Goal: Task Accomplishment & Management: Complete application form

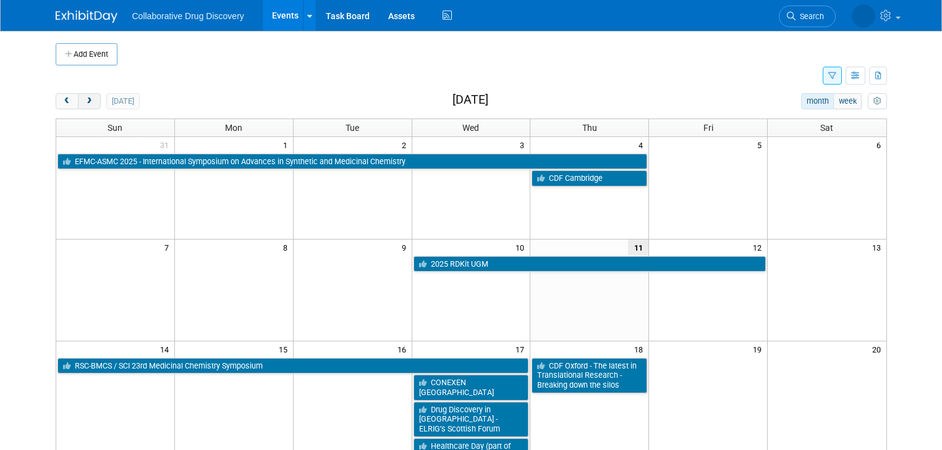
click at [85, 103] on button "next" at bounding box center [89, 101] width 23 height 16
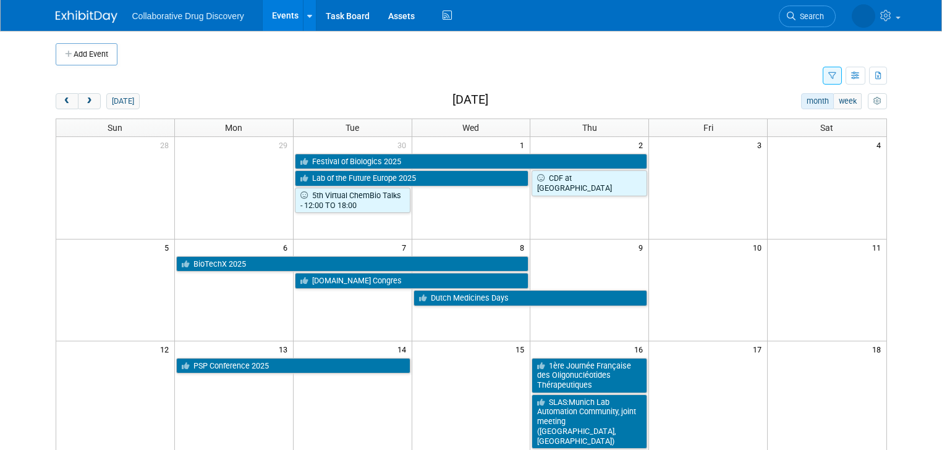
scroll to position [49, 0]
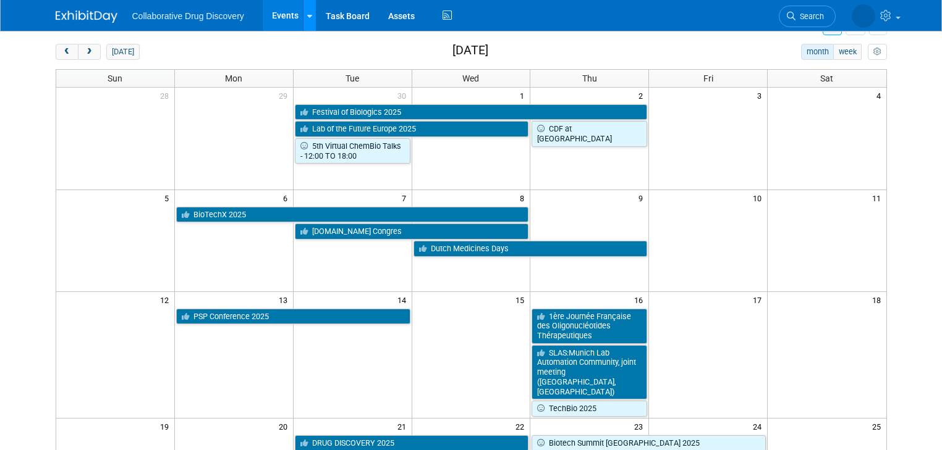
click at [307, 19] on icon at bounding box center [309, 16] width 5 height 8
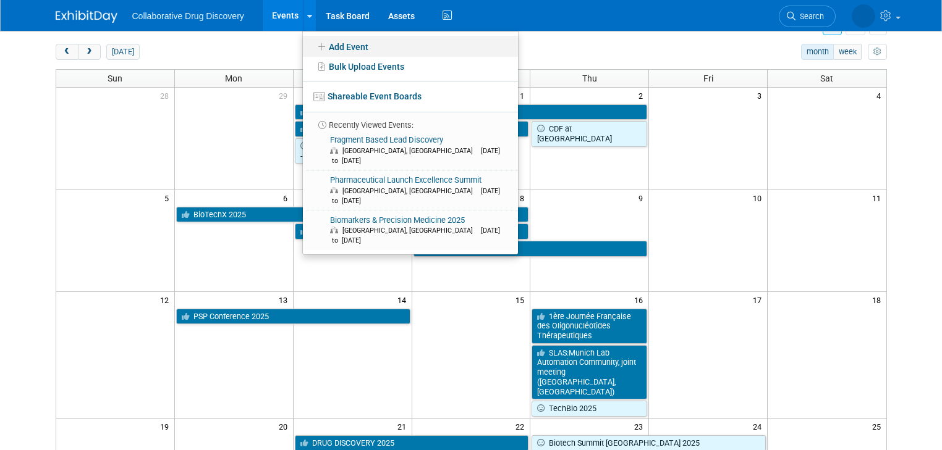
click at [330, 44] on link "Add Event" at bounding box center [410, 46] width 215 height 21
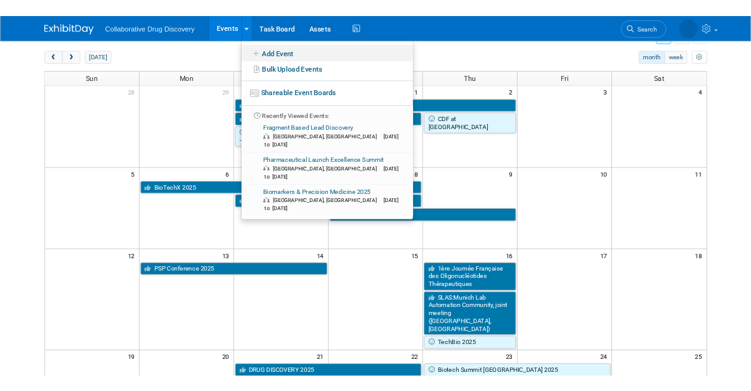
scroll to position [0, 0]
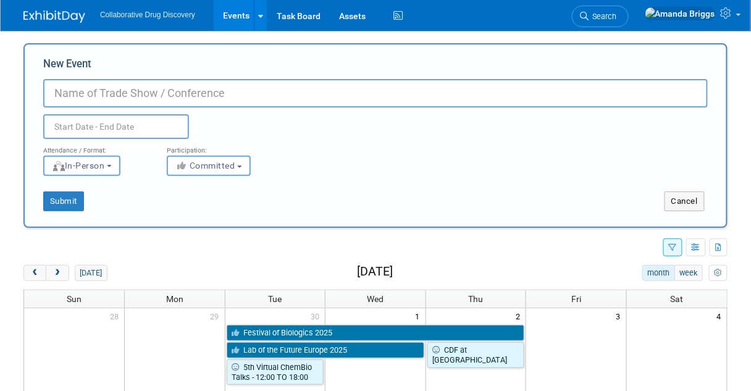
click at [129, 99] on input "New Event" at bounding box center [375, 93] width 665 height 28
type input "Women in Biotech (BIA)"
click at [132, 124] on input "text" at bounding box center [116, 126] width 146 height 25
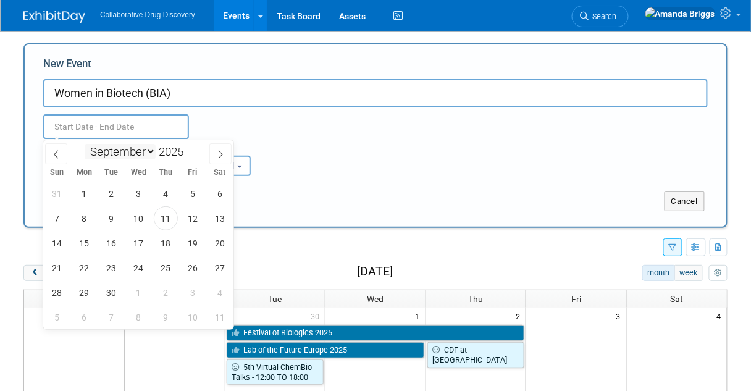
click at [147, 150] on select "January February March April May June July August September October November De…" at bounding box center [120, 151] width 71 height 15
select select "9"
click at [85, 144] on select "January February March April May June July August September October November De…" at bounding box center [120, 151] width 71 height 15
click at [135, 195] on span "1" at bounding box center [139, 194] width 24 height 24
type input "Oct 1, 2025 to Oct 1, 2025"
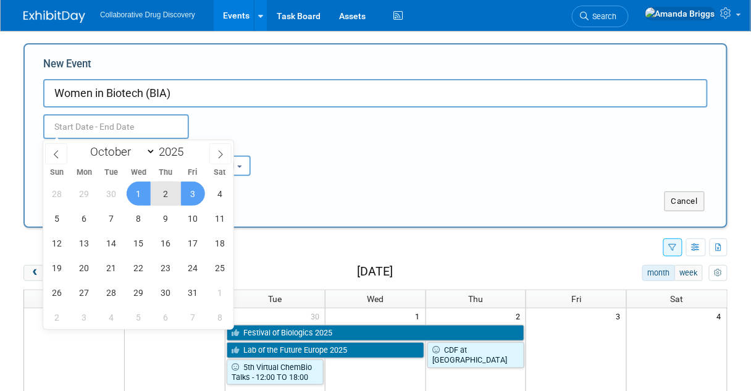
type input "Oct 1, 2025 to Oct 1, 2025"
click at [291, 175] on div "Attendance / Format: <img src="https://www.exhibitday.com/Images/Format-InPerso…" at bounding box center [375, 157] width 683 height 37
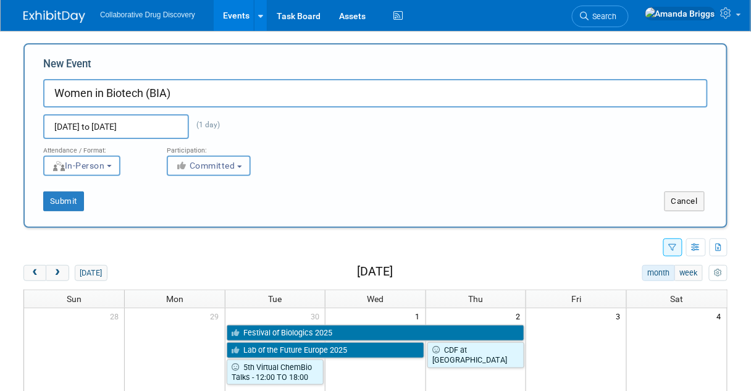
click at [242, 166] on b "button" at bounding box center [239, 167] width 5 height 2
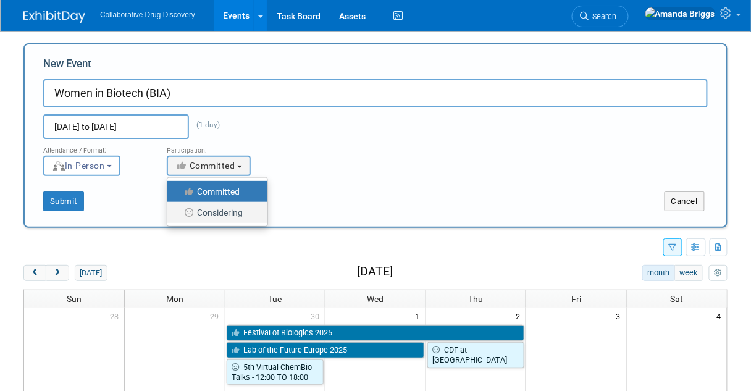
click at [226, 210] on label "Considering" at bounding box center [215, 213] width 82 height 16
click at [179, 210] on input "Considering" at bounding box center [175, 213] width 8 height 8
select select "2"
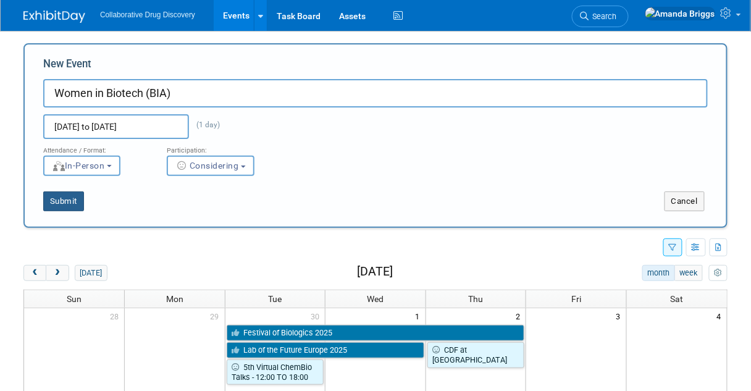
click at [72, 205] on button "Submit" at bounding box center [63, 202] width 41 height 20
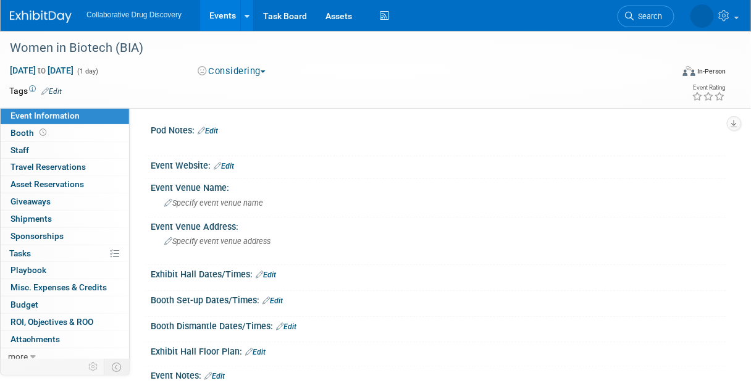
click at [57, 93] on link "Edit" at bounding box center [51, 91] width 20 height 9
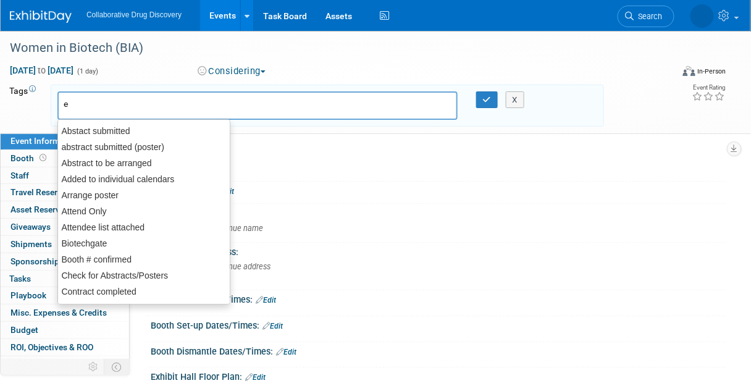
type input "eu"
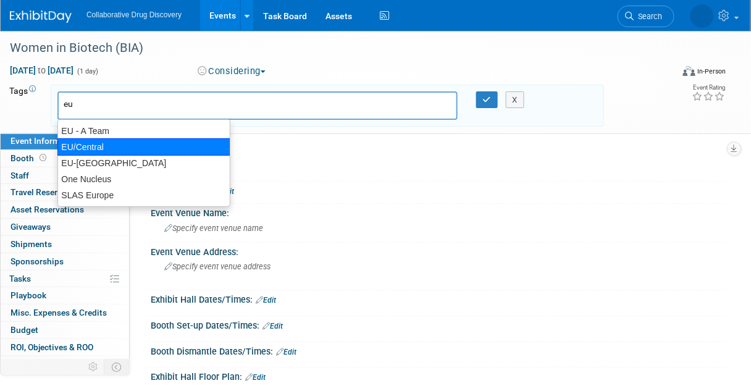
click at [86, 147] on div "EU/Central" at bounding box center [143, 146] width 173 height 17
type input "EU/Central"
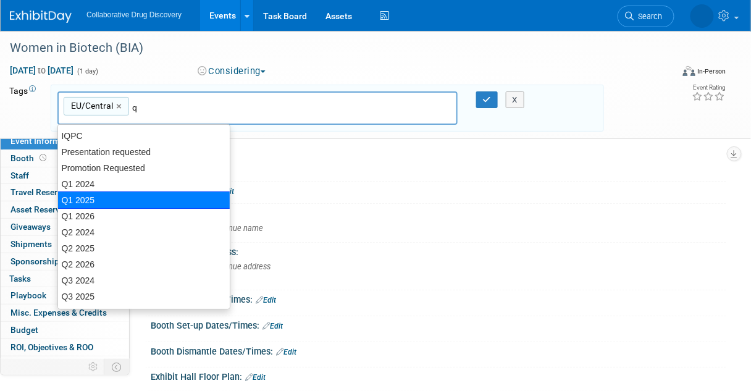
type input "q4"
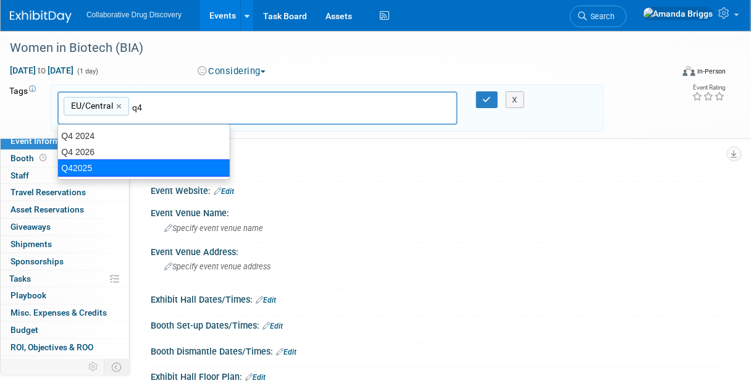
click at [83, 167] on div "Q42025" at bounding box center [143, 167] width 173 height 17
type input "EU/Central, Q42025"
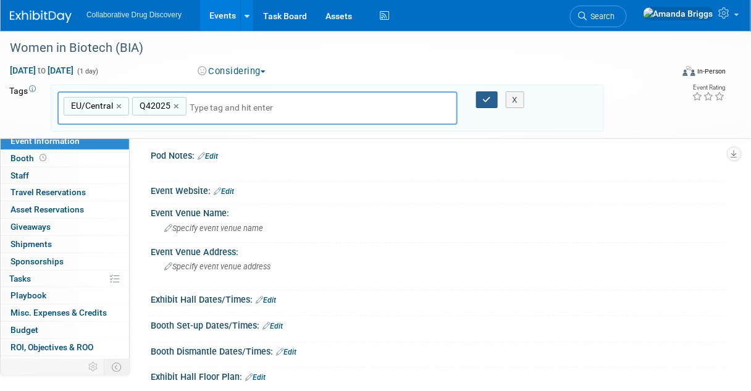
click at [483, 99] on icon "button" at bounding box center [487, 100] width 9 height 8
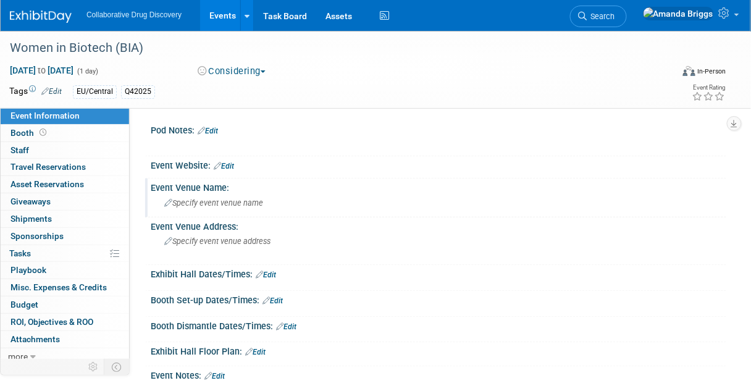
click at [193, 200] on span "Specify event venue name" at bounding box center [213, 202] width 99 height 9
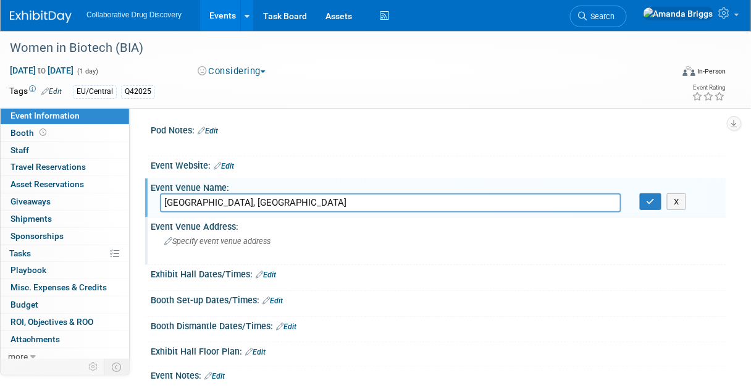
type input "Oxford University, Museum of Natural History, OX1 3PW"
click at [193, 240] on span "Specify event venue address" at bounding box center [217, 241] width 106 height 9
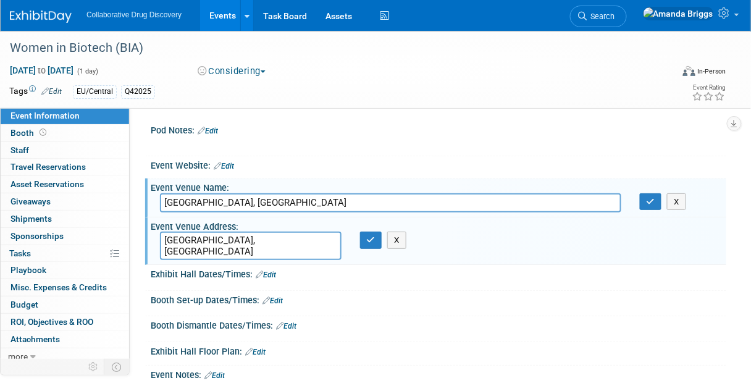
type textarea "London, UK"
click at [365, 305] on div "Save Changes Cancel" at bounding box center [439, 308] width 576 height 7
click at [369, 242] on icon "button" at bounding box center [371, 240] width 9 height 8
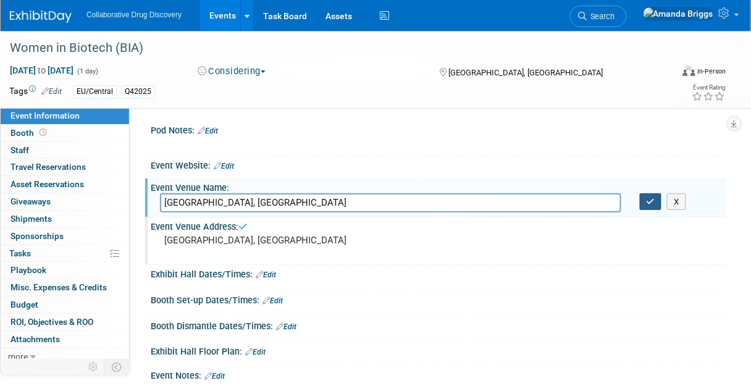
click at [654, 196] on button "button" at bounding box center [651, 201] width 22 height 17
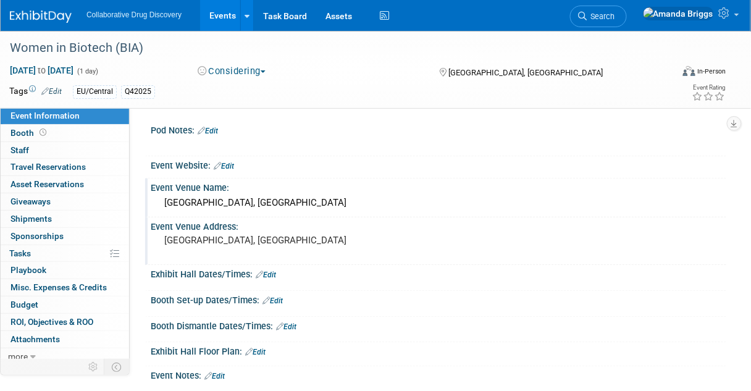
click at [225, 163] on link "Edit" at bounding box center [224, 166] width 20 height 9
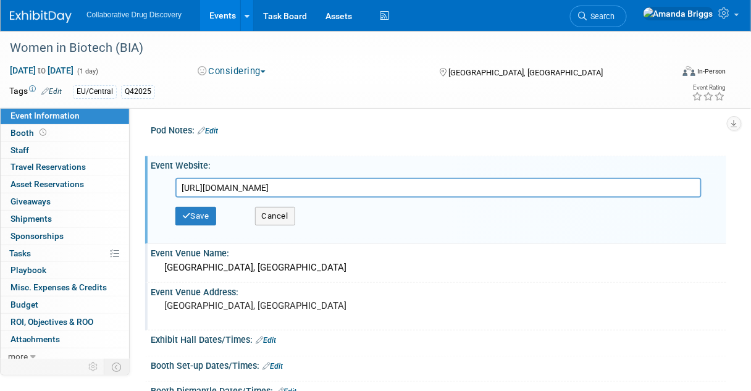
scroll to position [0, 472]
type input "https://www.bioindustry.org/events/our-events/women-in-biotech-oxford.html?utm_…"
click at [203, 215] on button "Save" at bounding box center [195, 216] width 41 height 19
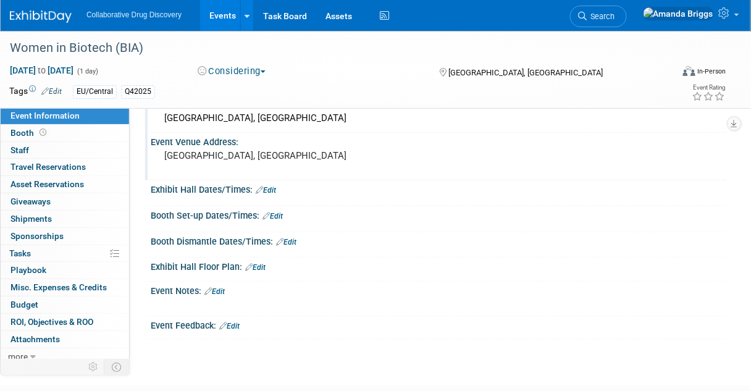
scroll to position [190, 0]
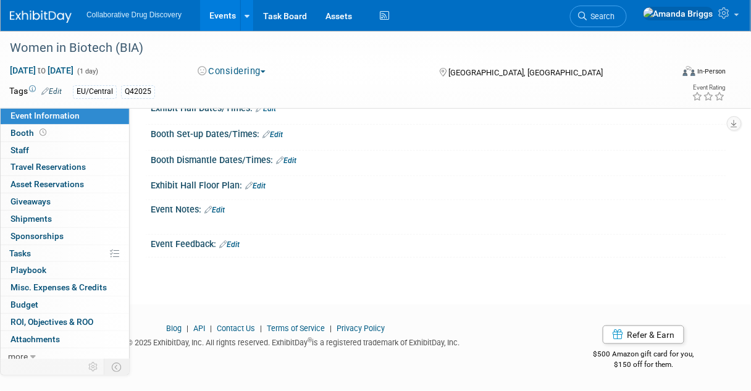
click at [217, 210] on link "Edit" at bounding box center [215, 210] width 20 height 9
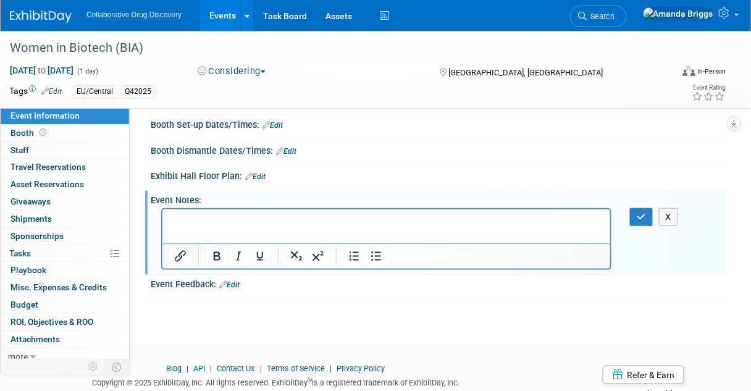
scroll to position [0, 0]
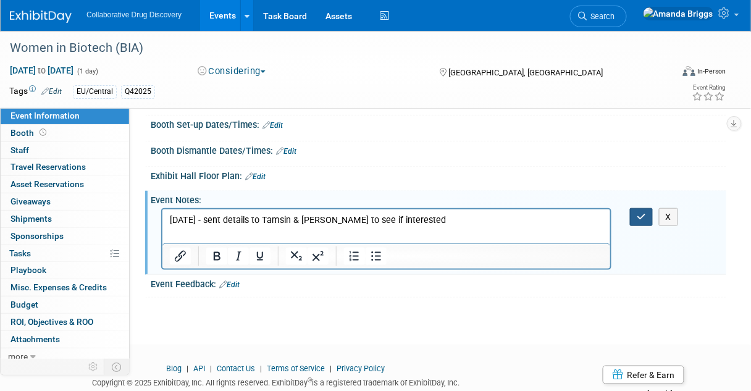
click at [637, 221] on icon "button" at bounding box center [641, 217] width 9 height 9
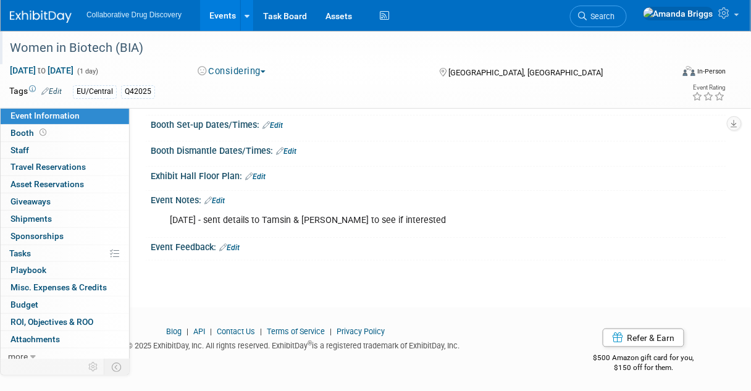
click at [139, 51] on div "Women in Biotech (BIA)" at bounding box center [336, 48] width 660 height 22
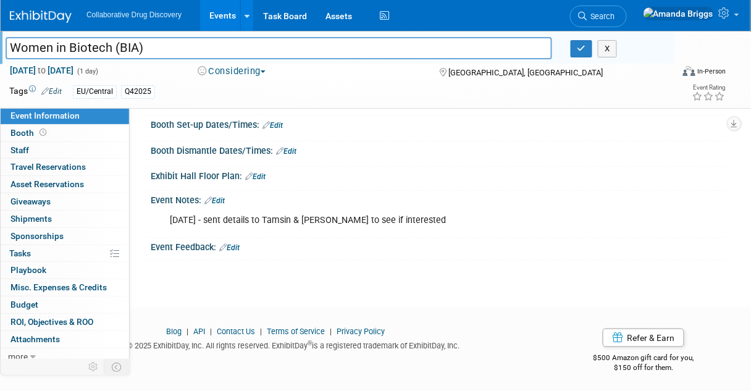
drag, startPoint x: 140, startPoint y: 50, endPoint x: 6, endPoint y: 53, distance: 133.5
click at [6, 53] on input "Women in Biotech (BIA)" at bounding box center [279, 48] width 547 height 22
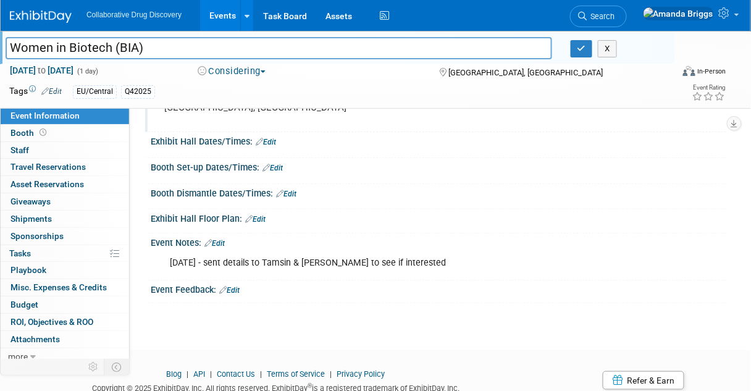
scroll to position [148, 0]
click at [218, 247] on link "Edit" at bounding box center [215, 242] width 20 height 9
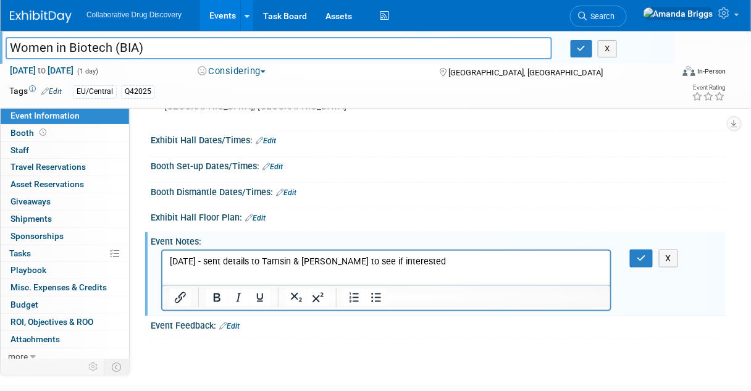
scroll to position [0, 0]
click at [282, 263] on p "11SEP2025 - sent details to Tamsin & Lauren to see if interested" at bounding box center [386, 261] width 434 height 12
click at [635, 268] on button "button" at bounding box center [641, 259] width 23 height 18
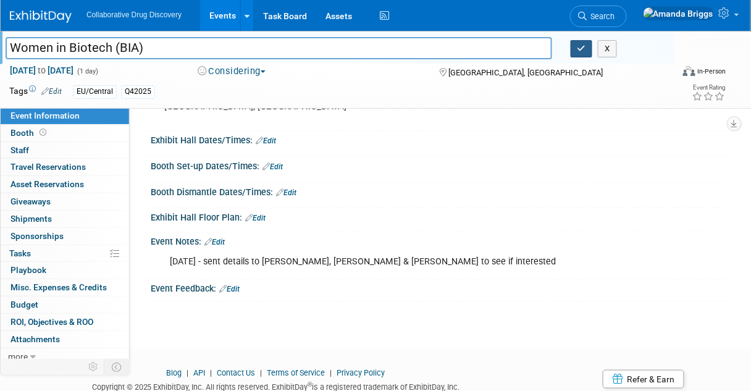
click at [583, 52] on icon "button" at bounding box center [582, 48] width 9 height 8
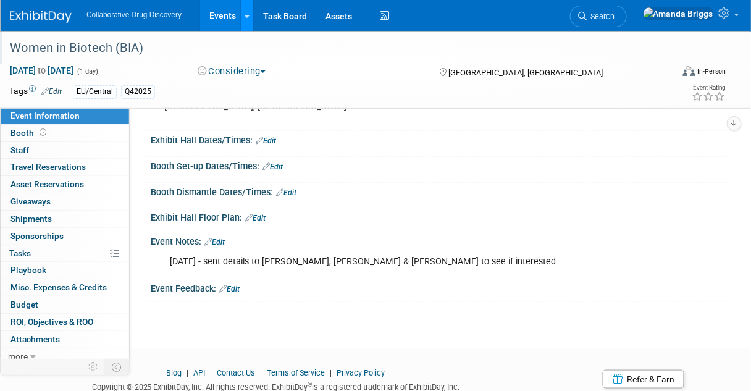
click at [246, 17] on icon at bounding box center [247, 16] width 5 height 8
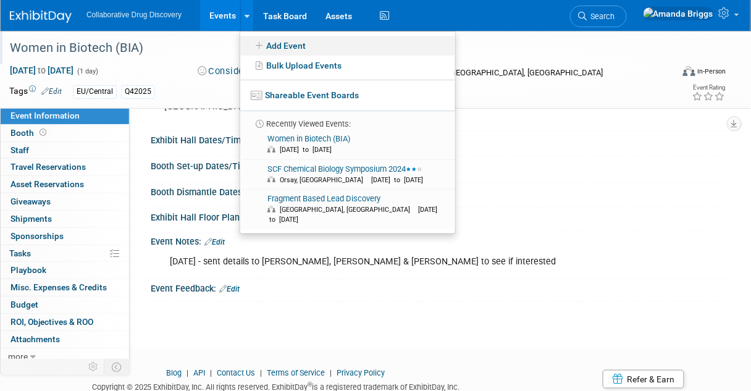
click at [264, 44] on icon at bounding box center [260, 45] width 14 height 9
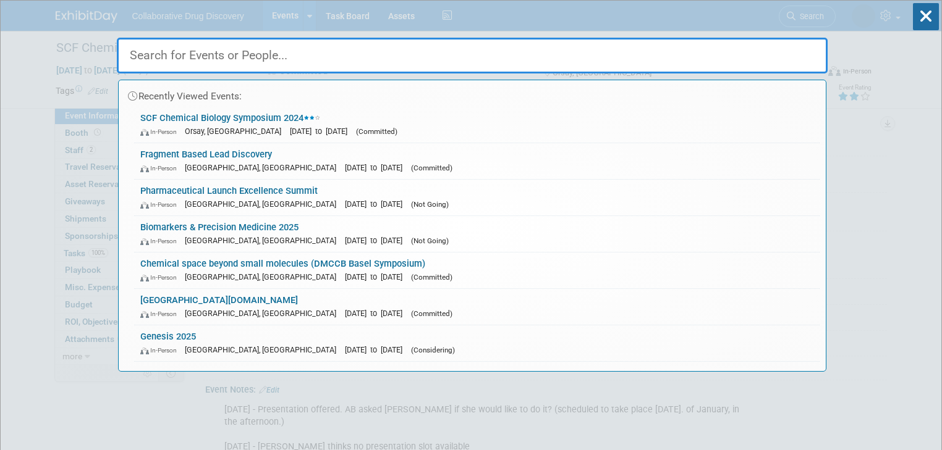
click at [609, 44] on input "text" at bounding box center [472, 56] width 711 height 36
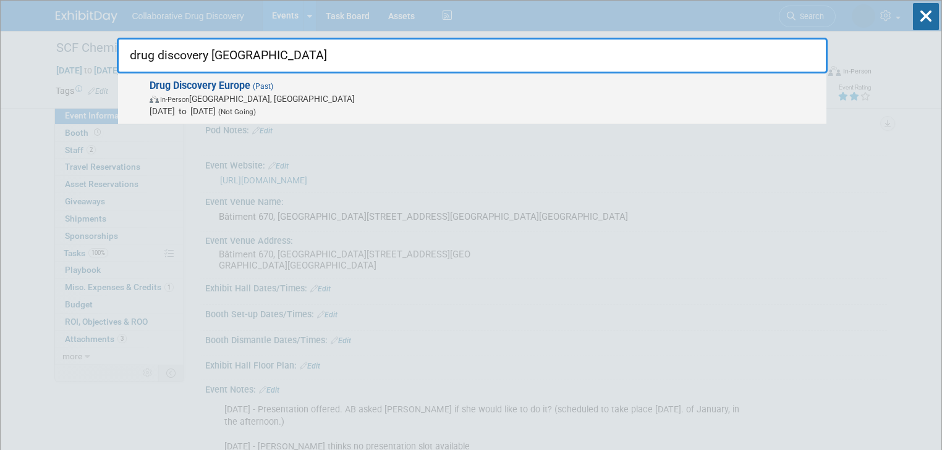
type input "drug discovery europe"
click at [221, 84] on strong "Drug Discovery Europe" at bounding box center [200, 86] width 101 height 12
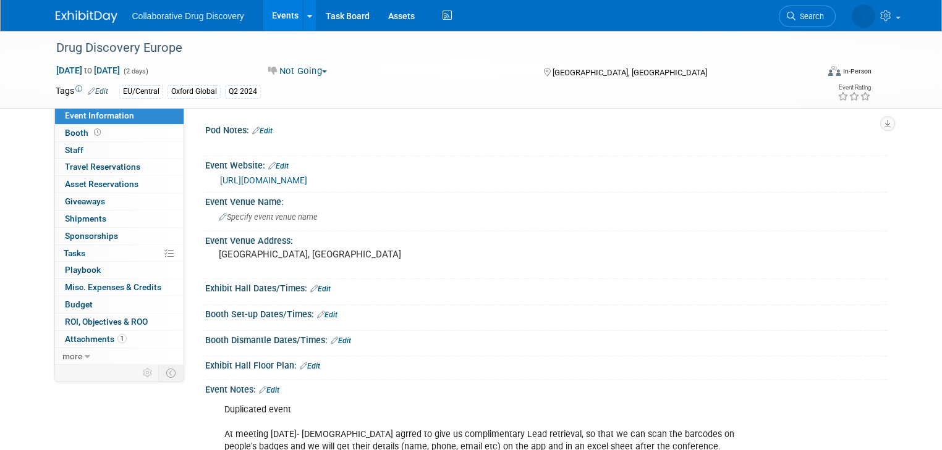
click at [269, 12] on link "Events" at bounding box center [285, 15] width 45 height 31
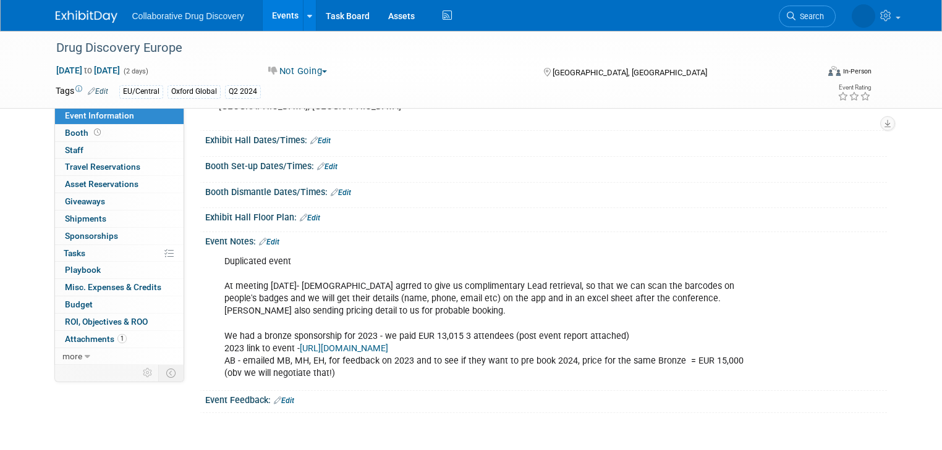
scroll to position [198, 0]
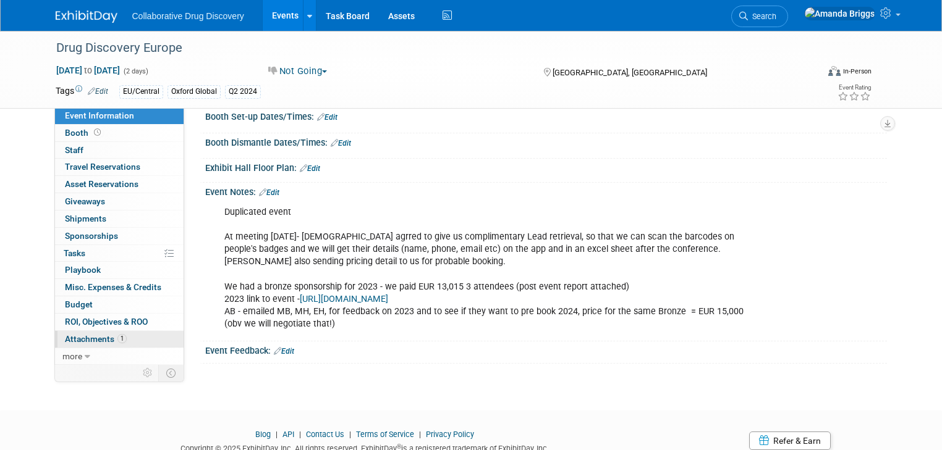
click at [79, 336] on span "Attachments 1" at bounding box center [96, 339] width 62 height 10
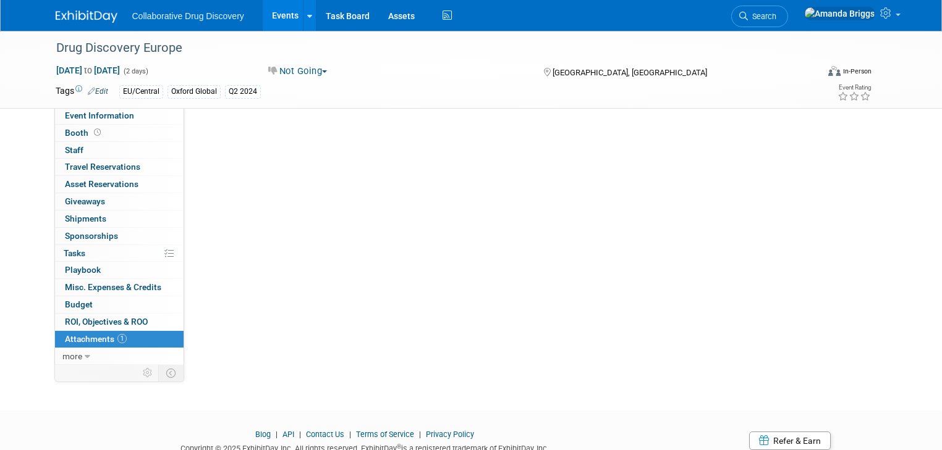
scroll to position [0, 0]
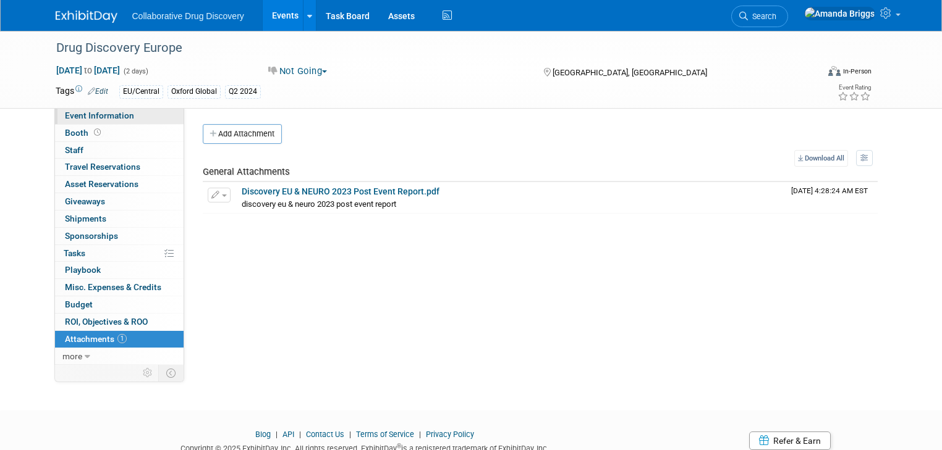
click at [65, 116] on span "Event Information" at bounding box center [99, 116] width 69 height 10
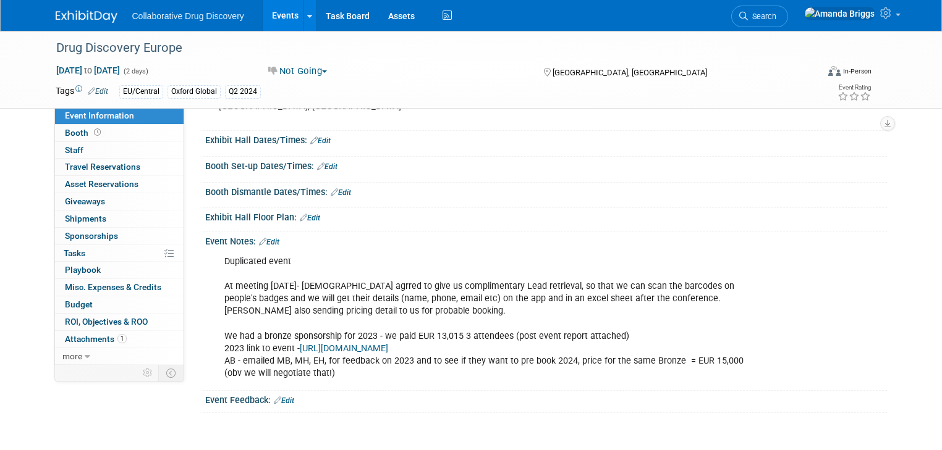
scroll to position [198, 0]
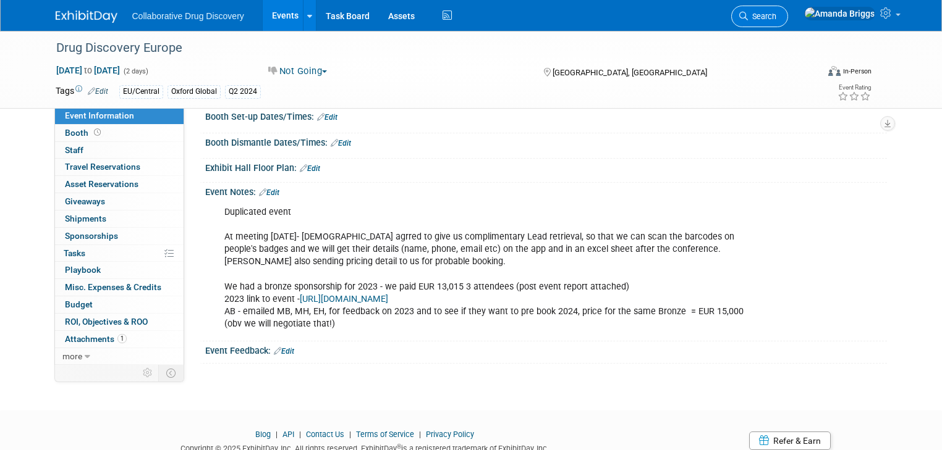
click at [776, 18] on span "Search" at bounding box center [762, 16] width 28 height 9
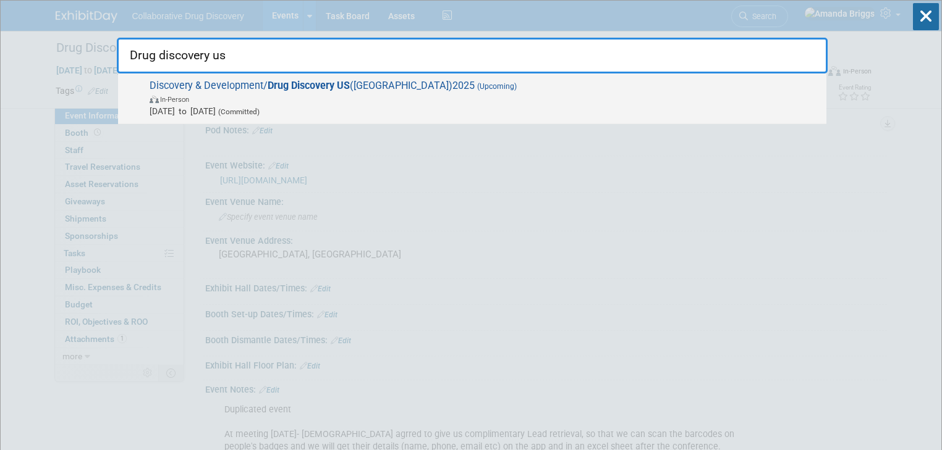
type input "Drug discovery us"
click at [304, 82] on strong "Drug Discovery US" at bounding box center [309, 86] width 82 height 12
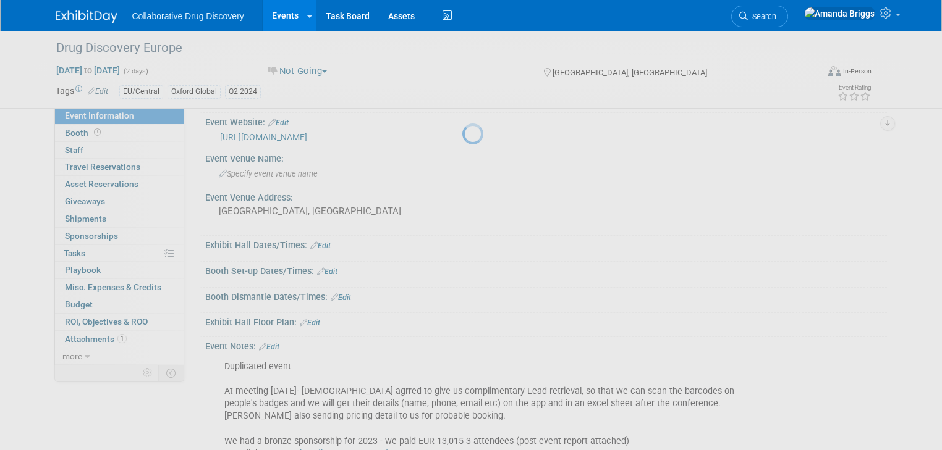
scroll to position [99, 0]
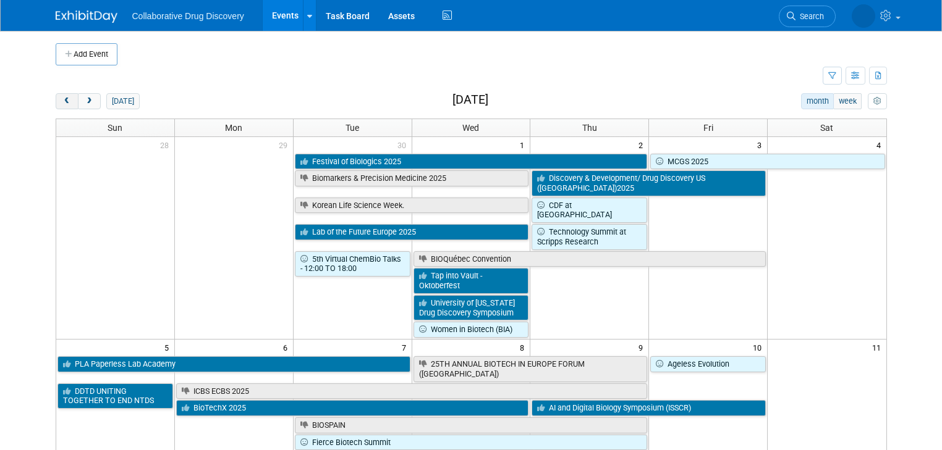
click at [62, 100] on span "prev" at bounding box center [66, 102] width 9 height 8
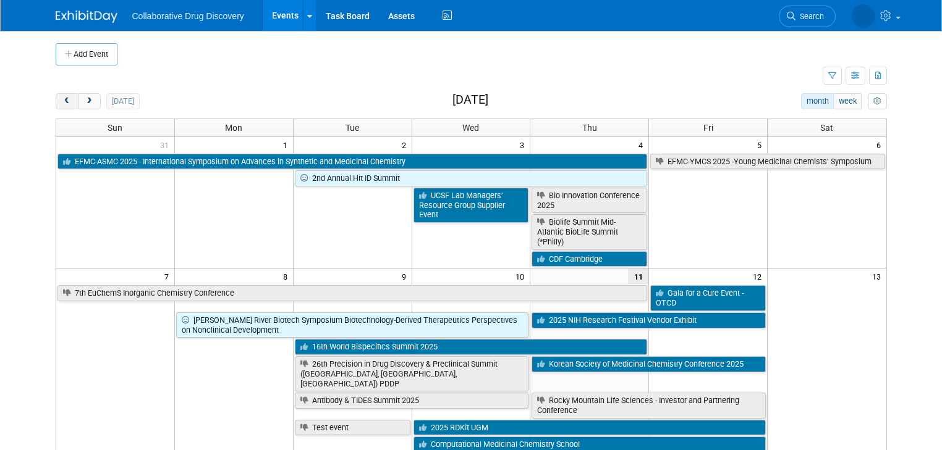
click at [62, 100] on span "prev" at bounding box center [66, 102] width 9 height 8
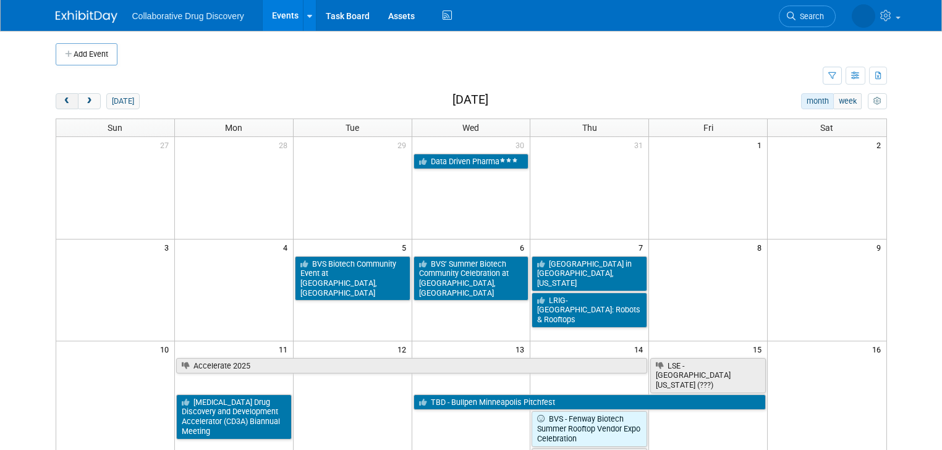
click at [62, 100] on span "prev" at bounding box center [66, 102] width 9 height 8
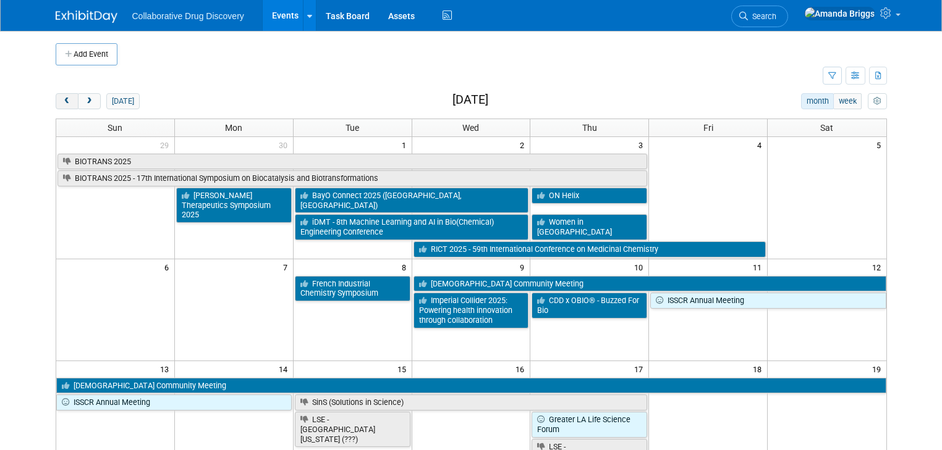
click at [62, 100] on span "prev" at bounding box center [66, 102] width 9 height 8
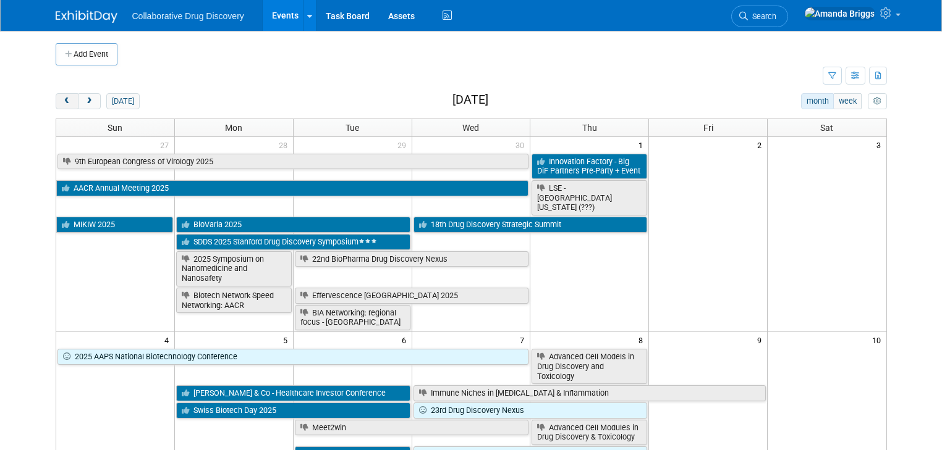
click at [62, 100] on span "prev" at bounding box center [66, 102] width 9 height 8
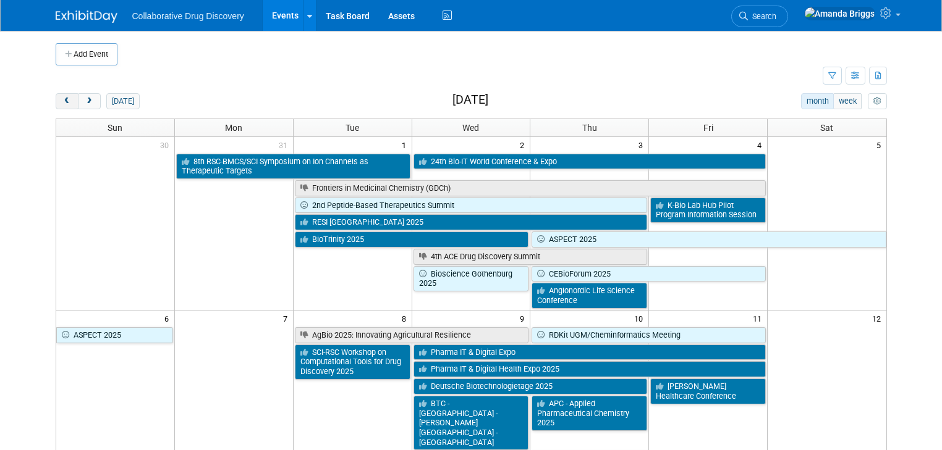
click at [62, 100] on span "prev" at bounding box center [66, 102] width 9 height 8
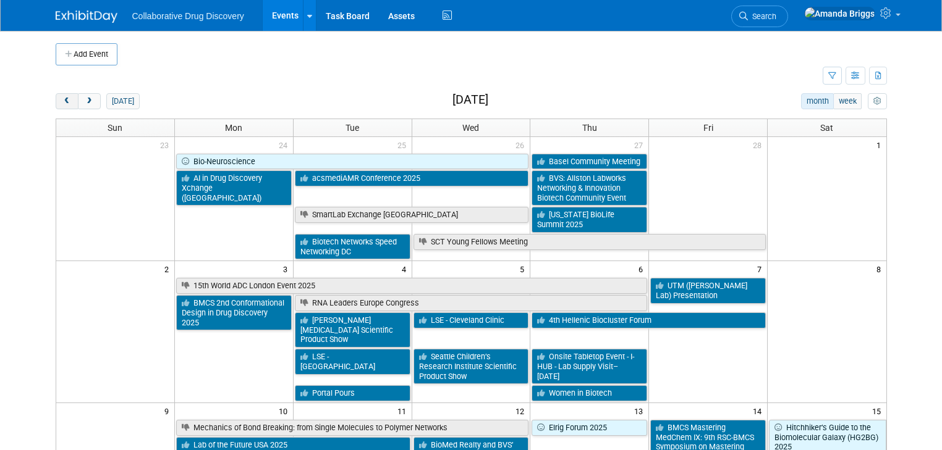
click at [62, 100] on span "prev" at bounding box center [66, 102] width 9 height 8
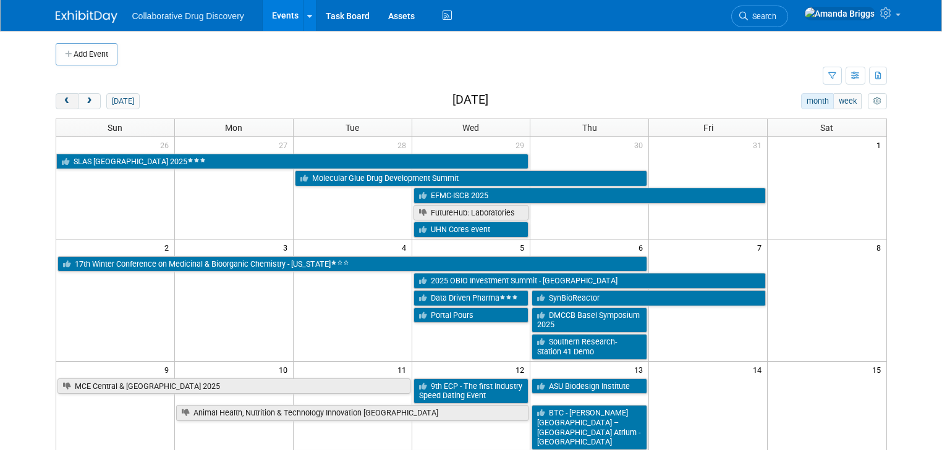
click at [62, 100] on span "prev" at bounding box center [66, 102] width 9 height 8
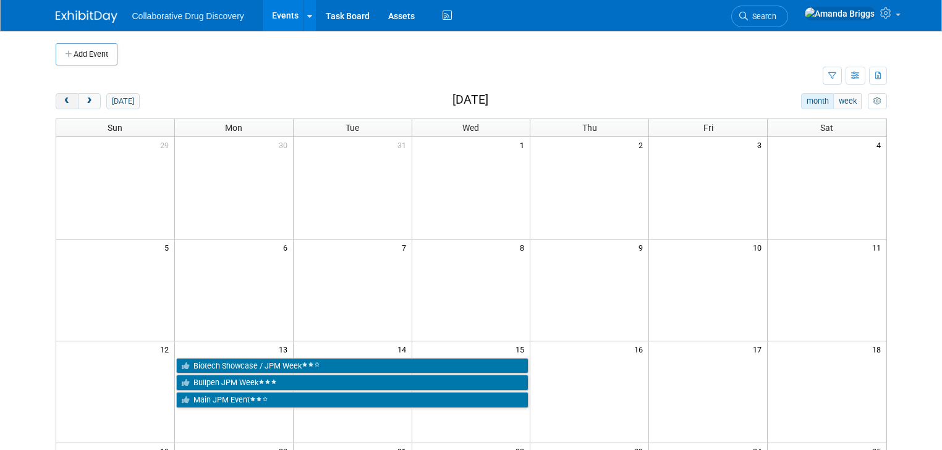
click at [62, 100] on span "prev" at bounding box center [66, 102] width 9 height 8
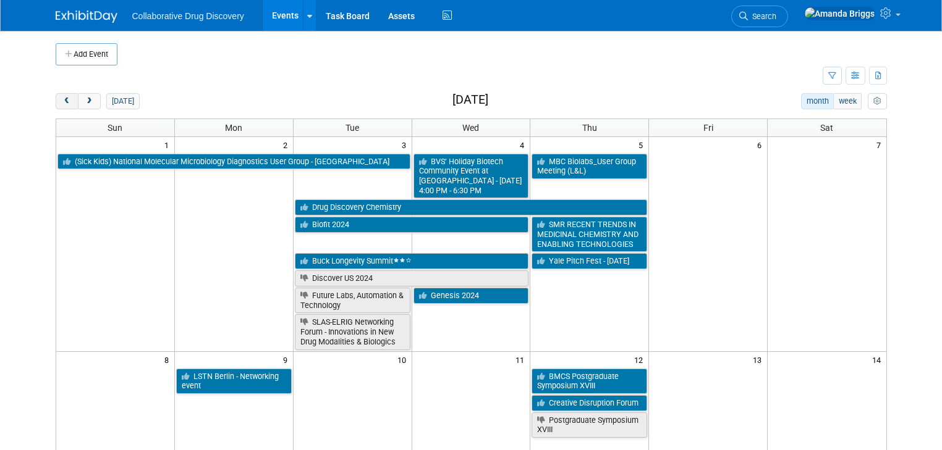
click at [62, 100] on span "prev" at bounding box center [66, 102] width 9 height 8
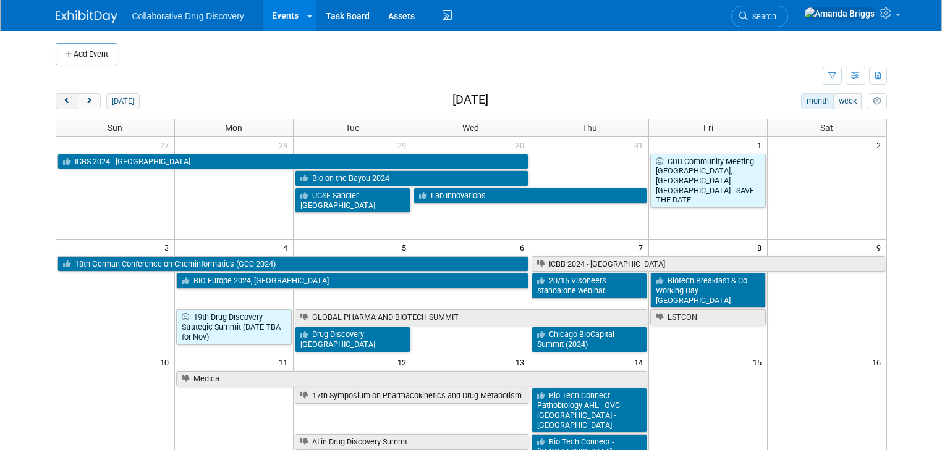
click at [62, 100] on span "prev" at bounding box center [66, 102] width 9 height 8
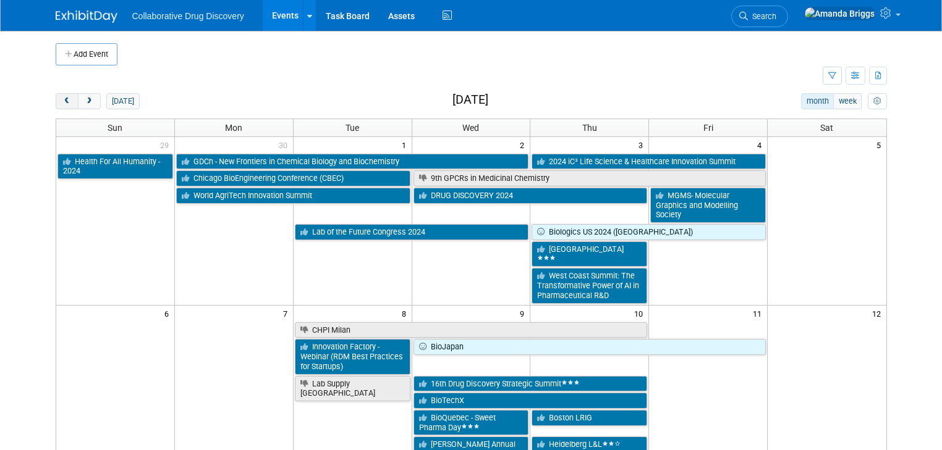
click at [62, 100] on span "prev" at bounding box center [66, 102] width 9 height 8
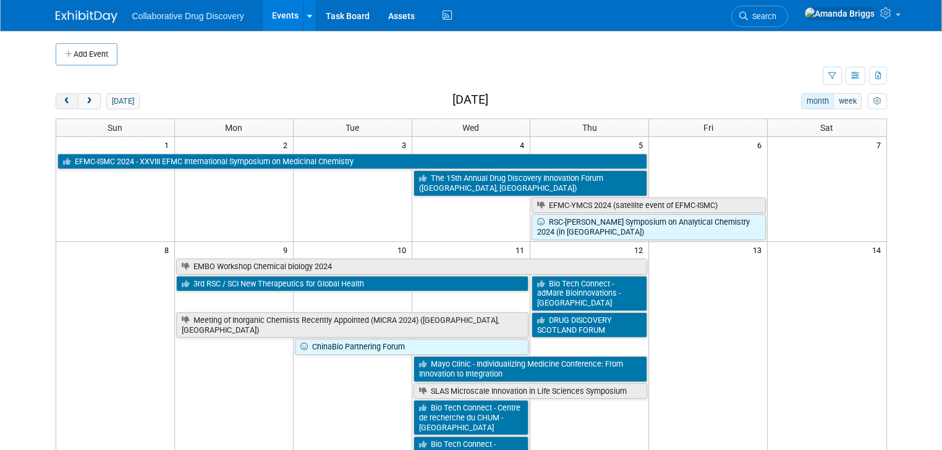
click at [62, 100] on span "prev" at bounding box center [66, 102] width 9 height 8
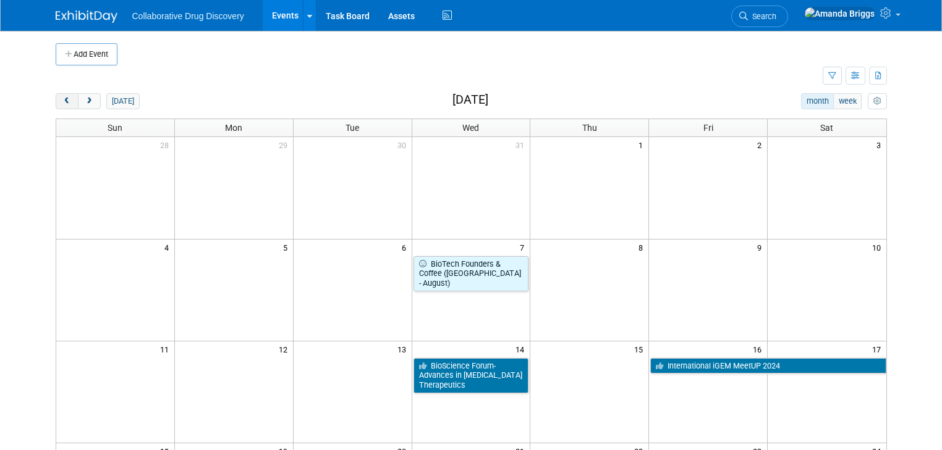
click at [62, 100] on span "prev" at bounding box center [66, 102] width 9 height 8
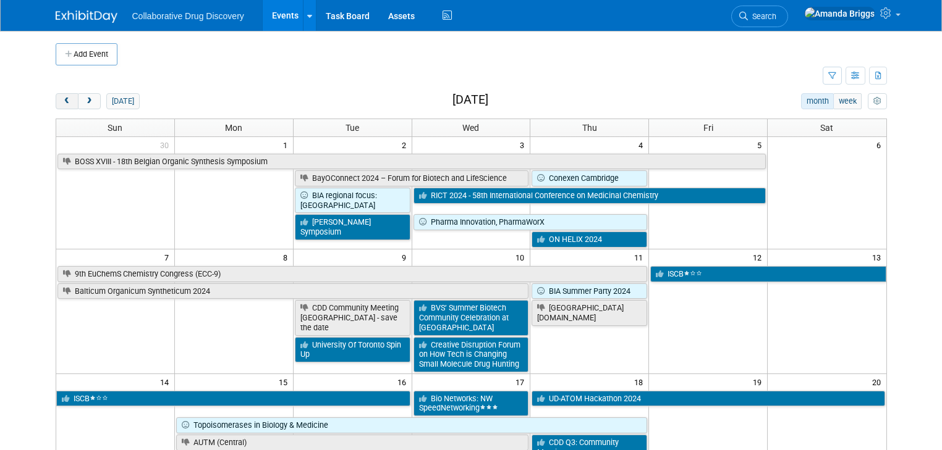
click at [62, 100] on span "prev" at bounding box center [66, 102] width 9 height 8
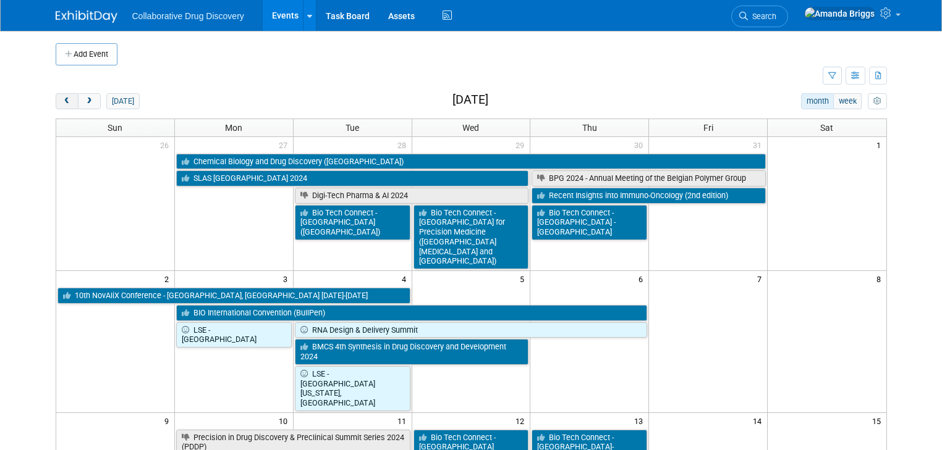
click at [62, 100] on span "prev" at bounding box center [66, 102] width 9 height 8
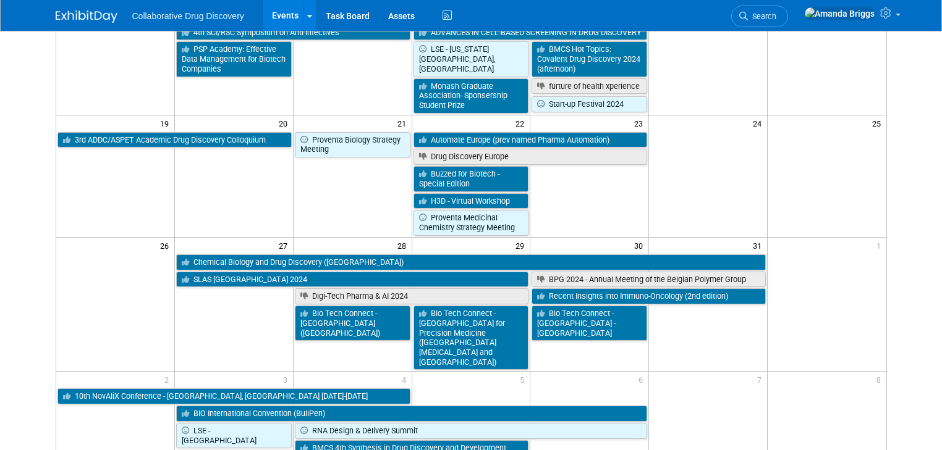
scroll to position [297, 0]
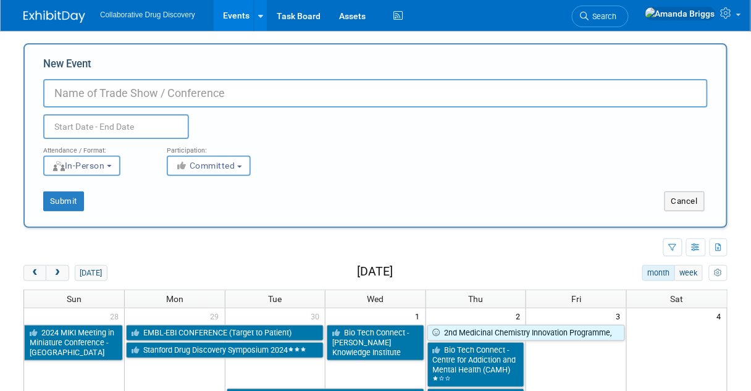
click at [161, 90] on input "New Event" at bounding box center [375, 93] width 665 height 28
click at [84, 98] on input "New Event" at bounding box center [375, 93] width 665 height 28
type input "V"
type input "NextGen Biomed"
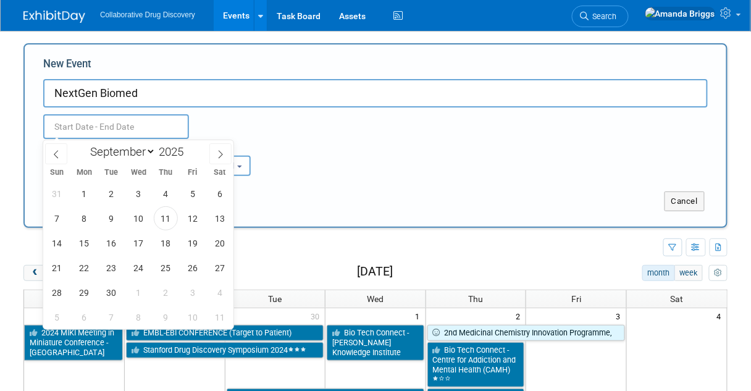
click at [109, 122] on input "text" at bounding box center [116, 126] width 146 height 25
click at [148, 151] on select "January February March April May June July August September October November De…" at bounding box center [120, 151] width 71 height 15
select select "2"
click at [85, 144] on select "January February March April May June July August September October November De…" at bounding box center [120, 151] width 71 height 15
click at [90, 292] on span "24" at bounding box center [84, 293] width 24 height 24
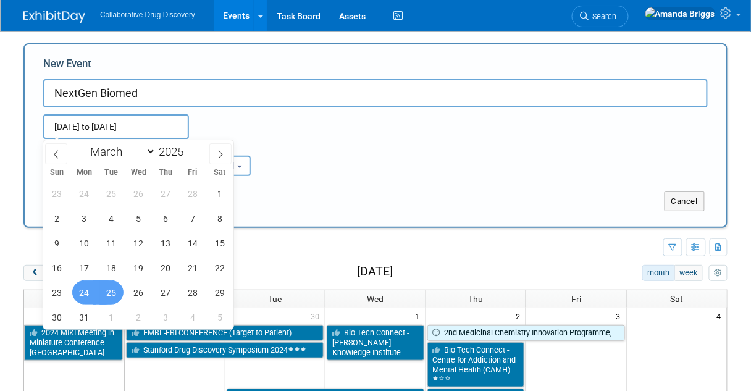
click at [116, 294] on span "25" at bounding box center [111, 293] width 24 height 24
type input "Mar 24, 2025 to Mar 25, 2025"
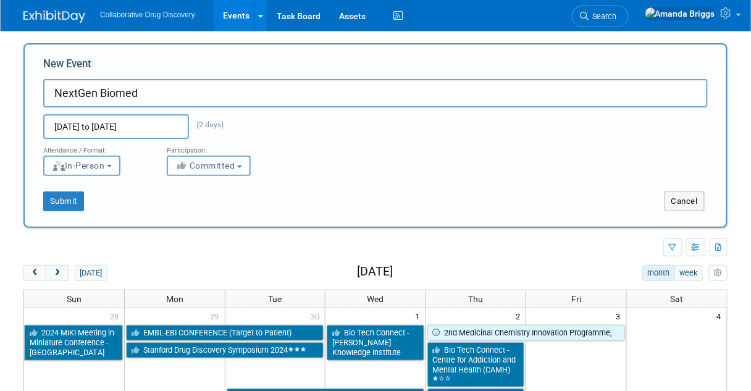
click at [242, 166] on b "button" at bounding box center [239, 167] width 5 height 2
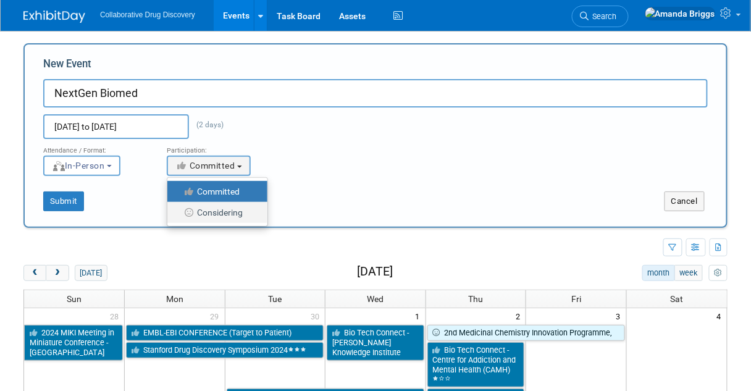
click at [224, 213] on label "Considering" at bounding box center [215, 213] width 82 height 16
click at [179, 213] on input "Considering" at bounding box center [175, 213] width 8 height 8
select select "2"
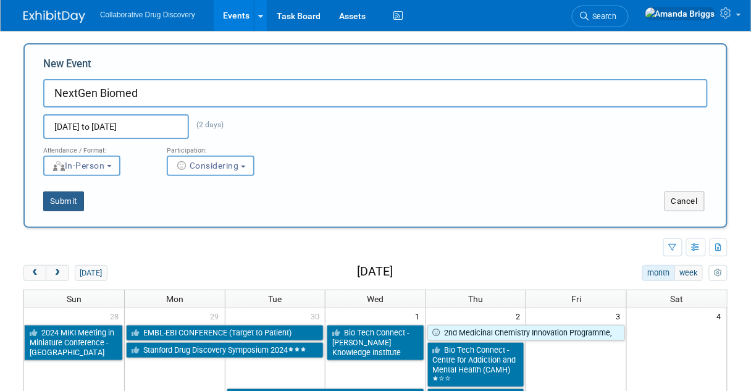
click at [77, 206] on button "Submit" at bounding box center [63, 202] width 41 height 20
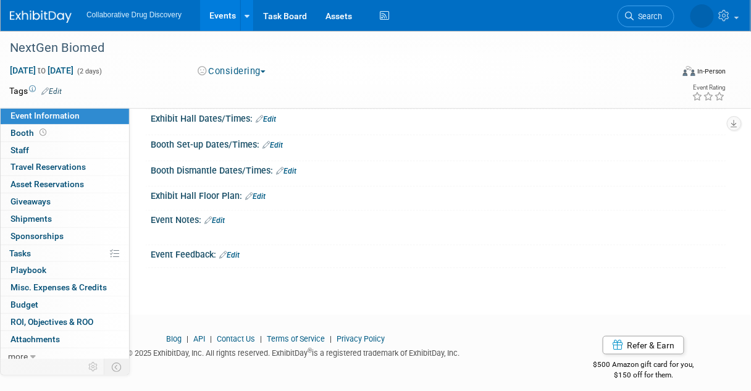
scroll to position [163, 0]
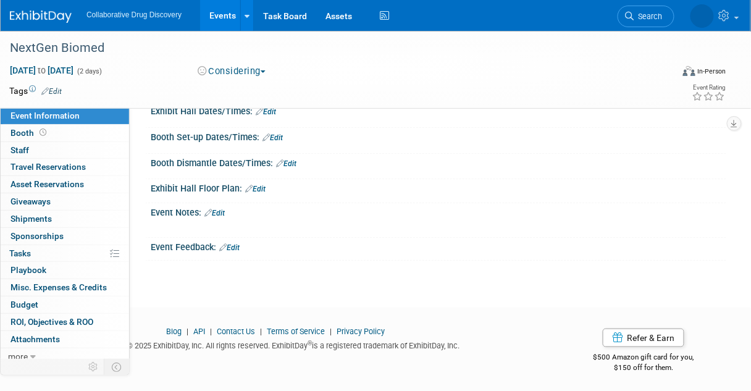
click at [224, 210] on link "Edit" at bounding box center [215, 213] width 20 height 9
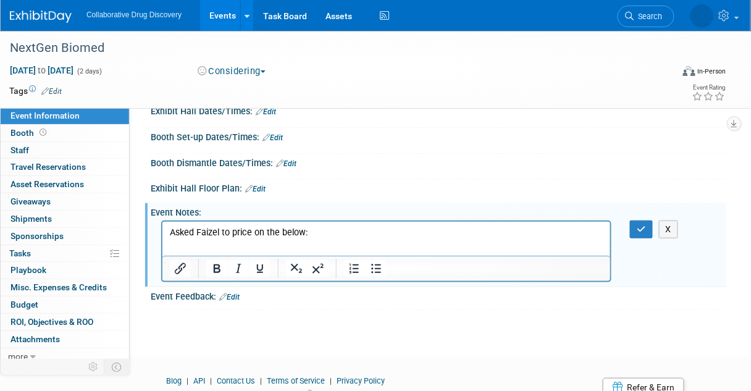
scroll to position [0, 0]
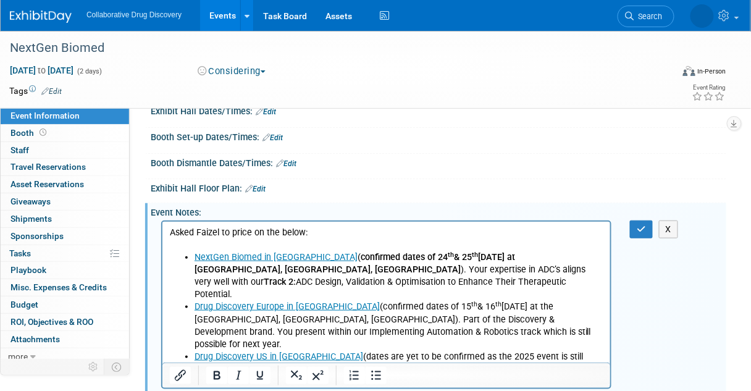
click at [172, 230] on p "Asked Faizel to price on the below:" at bounding box center [386, 232] width 434 height 12
click at [169, 229] on p "Asked Faizel to price on the below:" at bounding box center [386, 232] width 434 height 12
click at [638, 231] on button "button" at bounding box center [641, 230] width 23 height 18
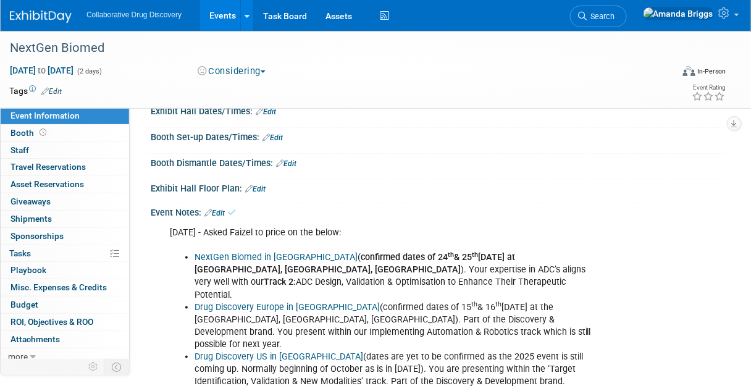
click at [60, 90] on link "Edit" at bounding box center [51, 91] width 20 height 9
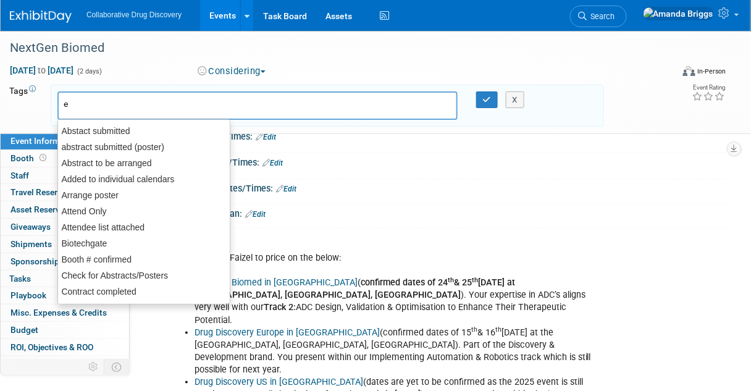
type input "eu"
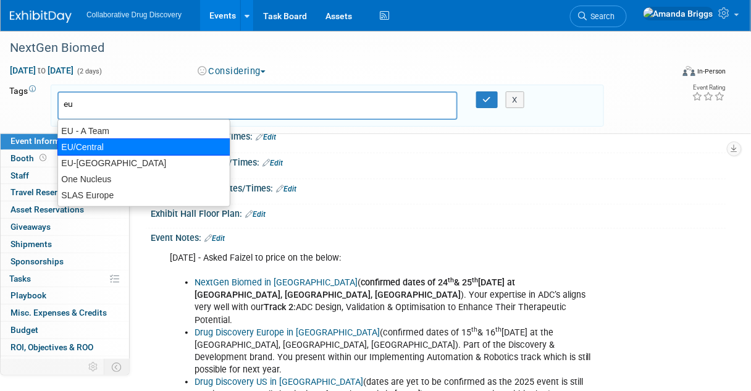
click at [73, 143] on div "EU/Central" at bounding box center [143, 146] width 173 height 17
type input "EU/Central"
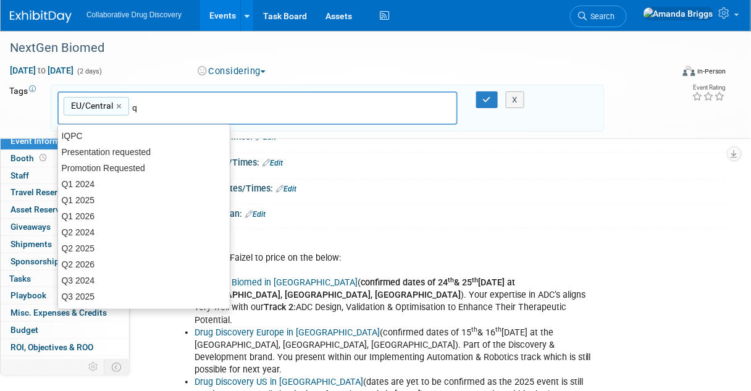
type input "q1"
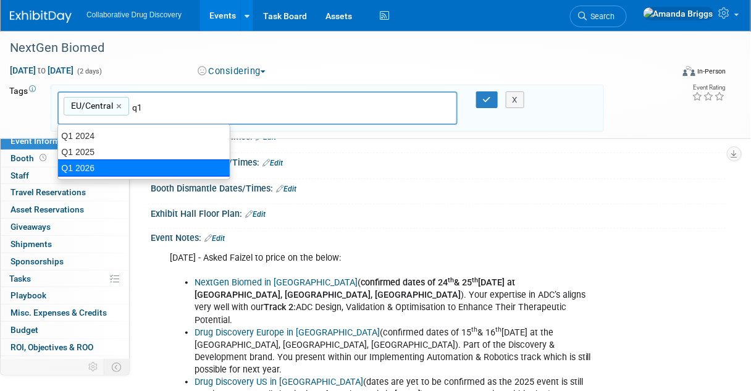
click at [105, 164] on div "Q1 2026" at bounding box center [143, 167] width 173 height 17
type input "EU/Central, Q1 2026"
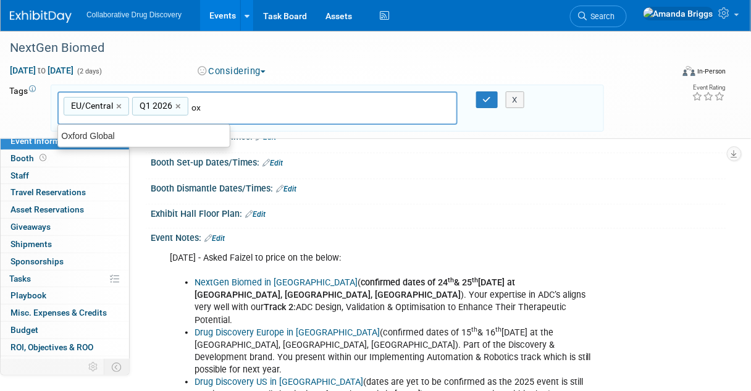
type input "oxf"
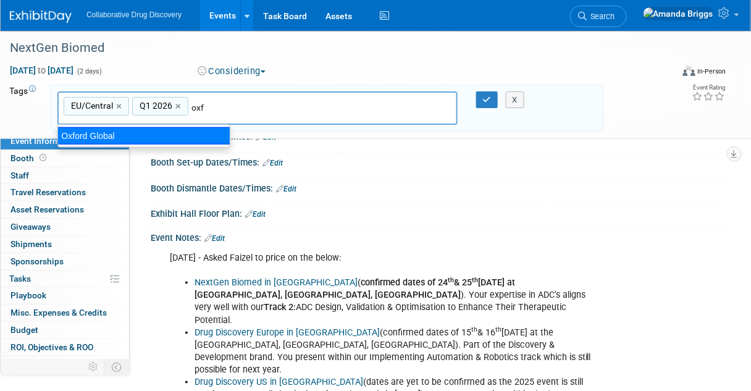
click at [201, 136] on div "Oxford Global" at bounding box center [143, 135] width 173 height 17
type input "EU/Central, Q1 2026, Oxford Global"
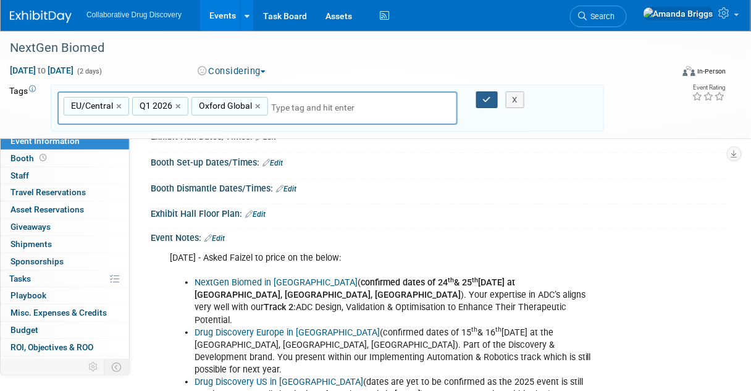
click at [482, 97] on button "button" at bounding box center [487, 99] width 22 height 17
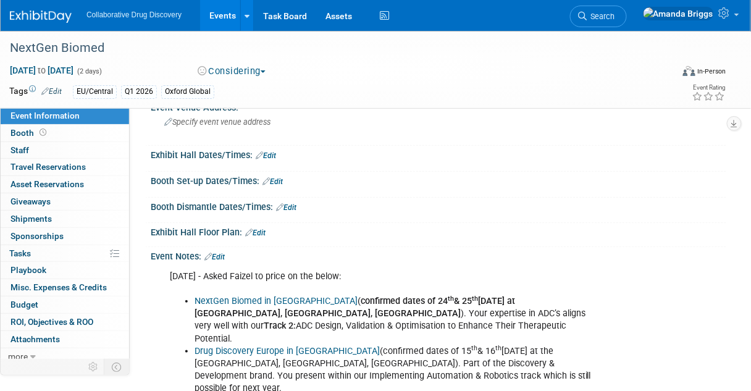
scroll to position [64, 0]
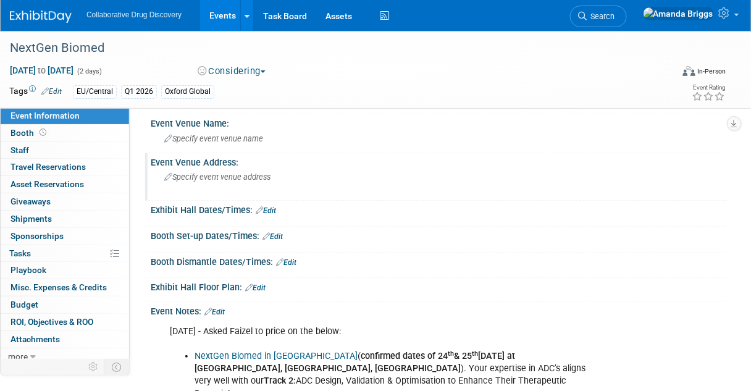
click at [203, 175] on span "Specify event venue address" at bounding box center [217, 176] width 106 height 9
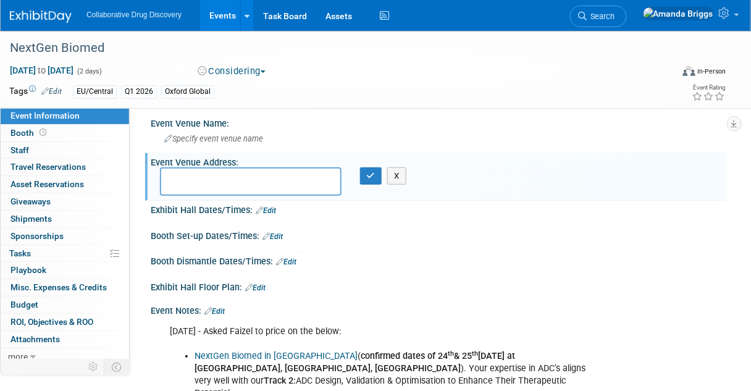
type textarea "https://oxfordglobal.com/nextgen-biomed/events/nextgen-biomed"
drag, startPoint x: 300, startPoint y: 190, endPoint x: 141, endPoint y: 171, distance: 159.3
click at [141, 171] on div "Pod Notes: Edit X Event Website: Edit Event Venue Name: Specify event venue nam…" at bounding box center [428, 170] width 597 height 255
type textarea "QE11 Centre, London"
drag, startPoint x: 256, startPoint y: 177, endPoint x: 167, endPoint y: 182, distance: 89.7
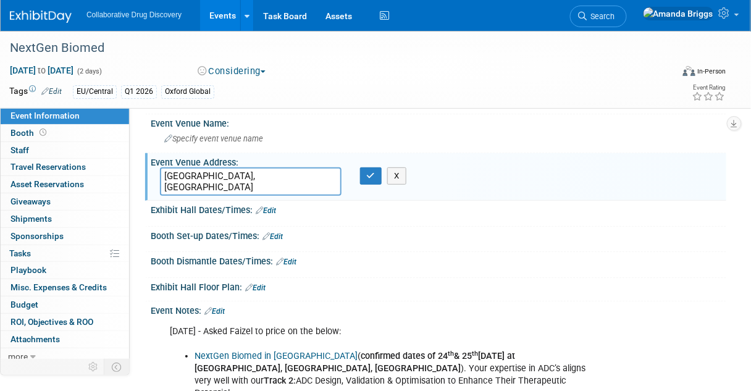
click at [167, 182] on textarea "QE11 Centre, London" at bounding box center [251, 181] width 182 height 28
click at [203, 136] on span "Specify event venue name" at bounding box center [213, 138] width 99 height 9
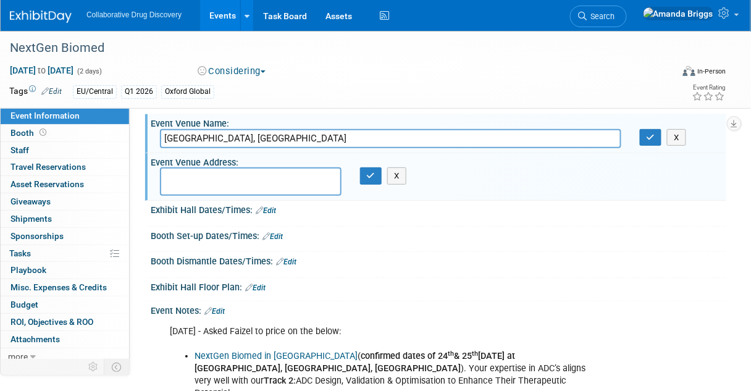
type input "QE11 Centre, London"
click at [200, 174] on textarea at bounding box center [251, 181] width 182 height 28
type textarea "London, UK"
click at [363, 176] on button "button" at bounding box center [371, 175] width 22 height 17
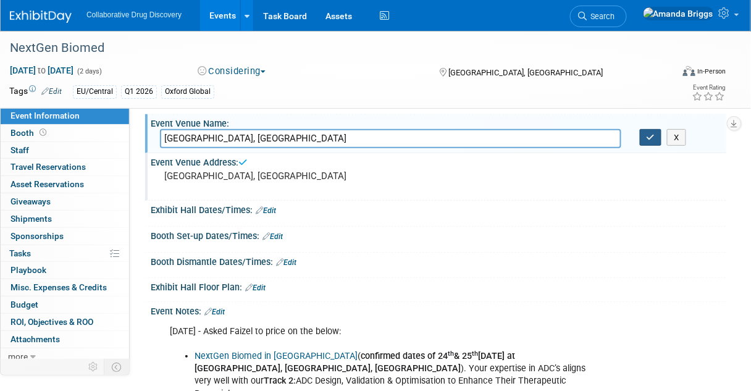
click at [659, 139] on button "button" at bounding box center [651, 137] width 22 height 17
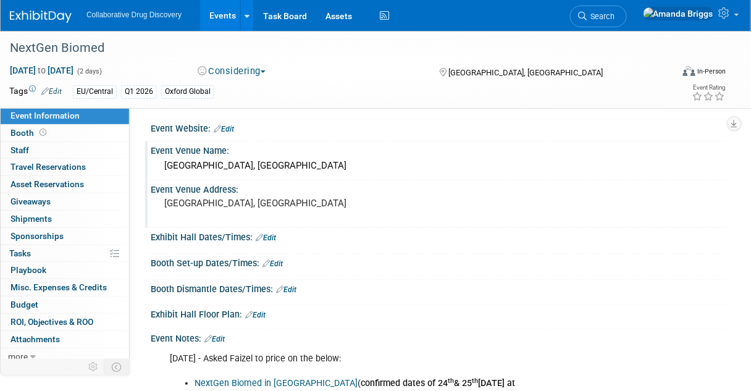
scroll to position [0, 0]
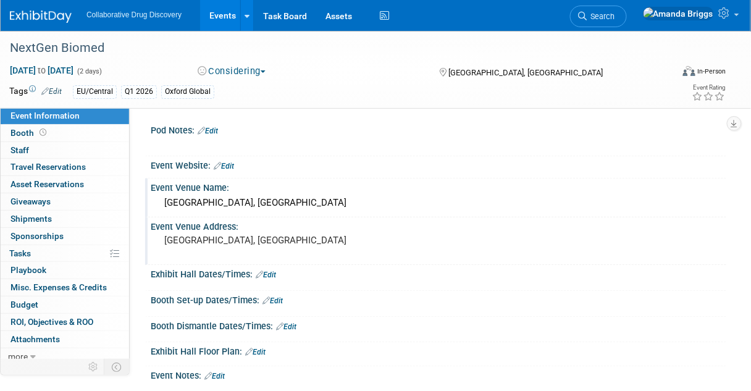
click at [234, 165] on link "Edit" at bounding box center [224, 166] width 20 height 9
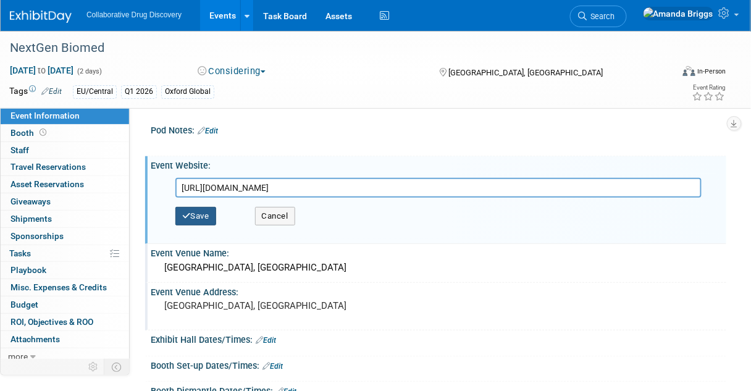
type input "https://oxfordglobal.com/nextgen-biomed/events/nextgen-biomed"
click at [205, 213] on button "Save" at bounding box center [195, 216] width 41 height 19
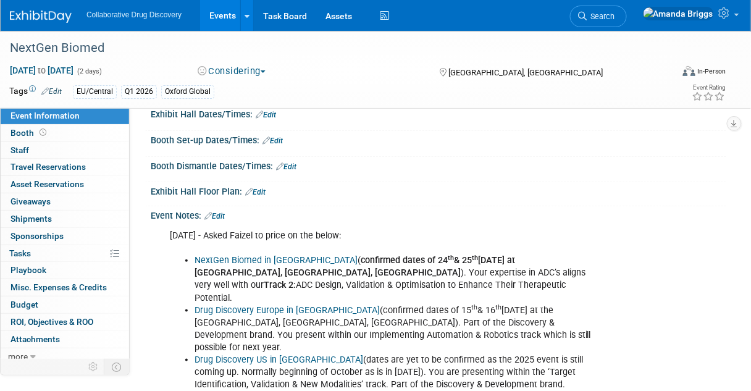
scroll to position [198, 0]
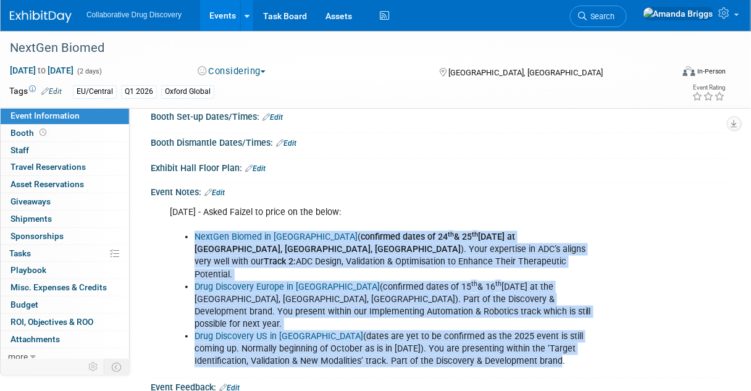
drag, startPoint x: 516, startPoint y: 334, endPoint x: 182, endPoint y: 239, distance: 346.8
click at [182, 239] on ul "NextGen Biomed in London ( confirmed dates of 24 th & 25 th March 2026 at QEII …" at bounding box center [387, 299] width 434 height 137
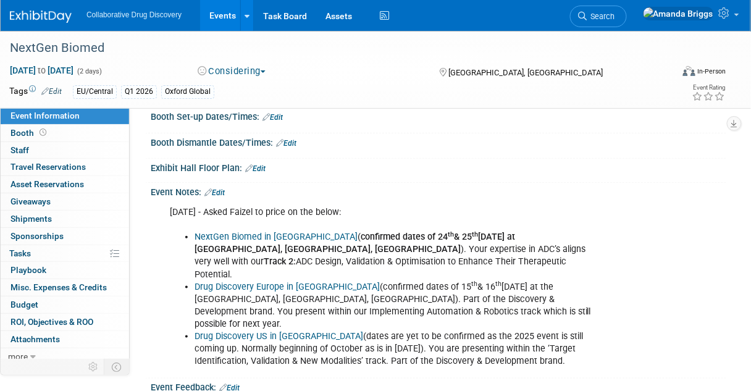
click at [274, 151] on div at bounding box center [438, 152] width 557 height 3
click at [246, 17] on icon at bounding box center [247, 16] width 5 height 8
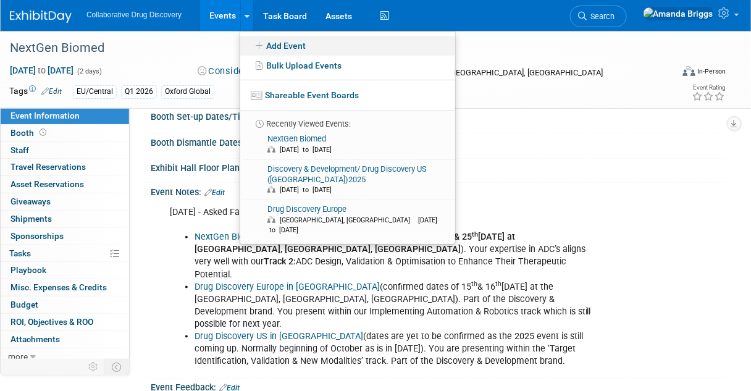
click at [264, 40] on link "Add Event" at bounding box center [347, 46] width 215 height 20
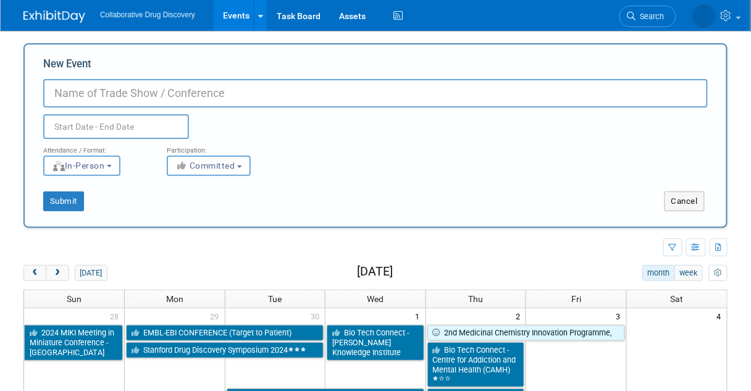
click at [93, 90] on input "New Event" at bounding box center [375, 93] width 665 height 28
type input "Drug Discovery Europe ([GEOGRAPHIC_DATA])"
click at [78, 129] on input "text" at bounding box center [116, 126] width 146 height 25
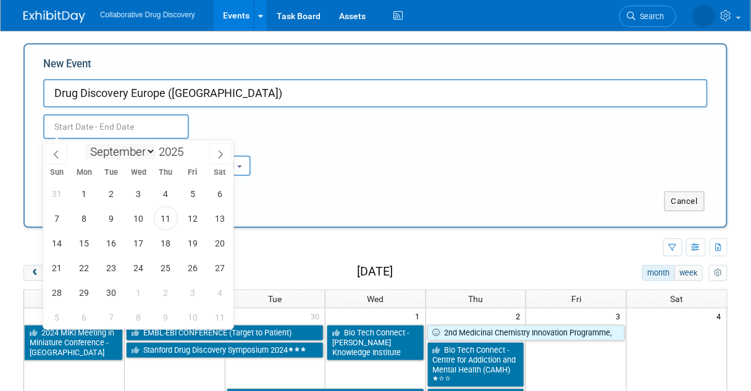
click at [149, 152] on select "January February March April May June July August September October November De…" at bounding box center [120, 151] width 71 height 15
select select "5"
click at [85, 144] on select "January February March April May June July August September October November De…" at bounding box center [120, 151] width 71 height 15
click at [188, 154] on span at bounding box center [188, 155] width 9 height 7
click at [188, 147] on span at bounding box center [188, 148] width 9 height 7
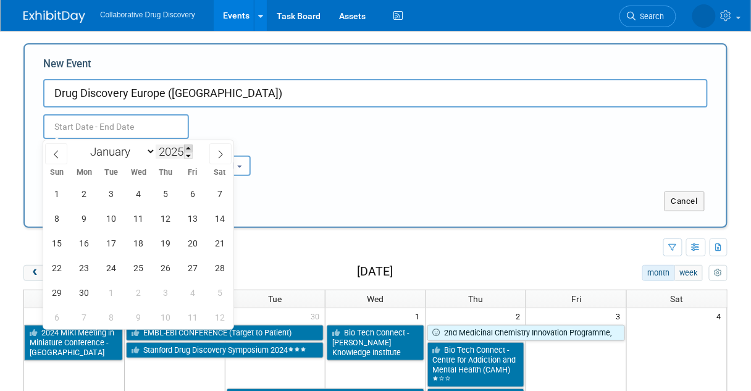
click at [188, 147] on span at bounding box center [188, 148] width 9 height 7
type input "2026"
click at [91, 243] on span "15" at bounding box center [84, 243] width 24 height 24
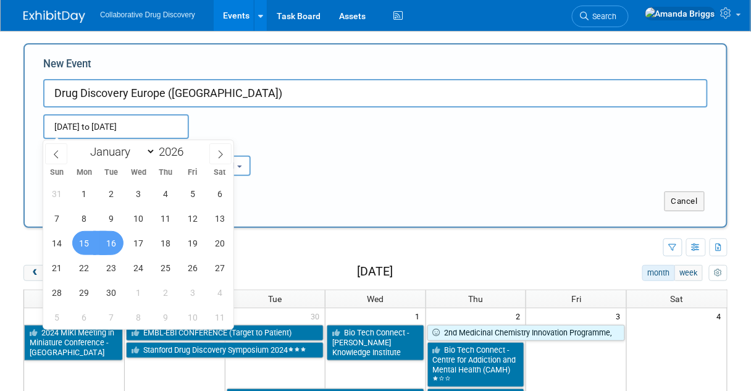
click at [108, 242] on span "16" at bounding box center [111, 243] width 24 height 24
type input "[DATE] to [DATE]"
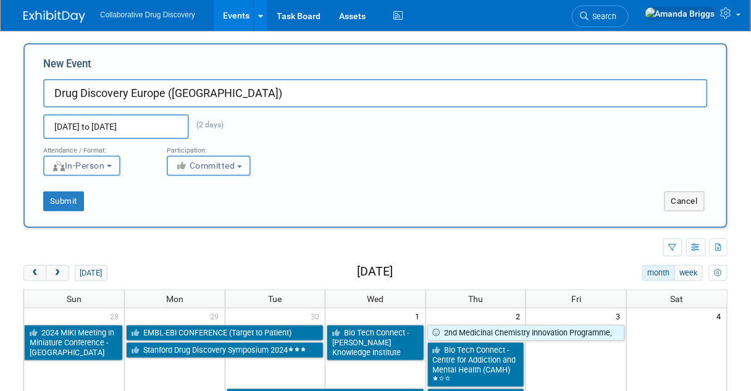
click at [240, 167] on b "button" at bounding box center [239, 167] width 5 height 2
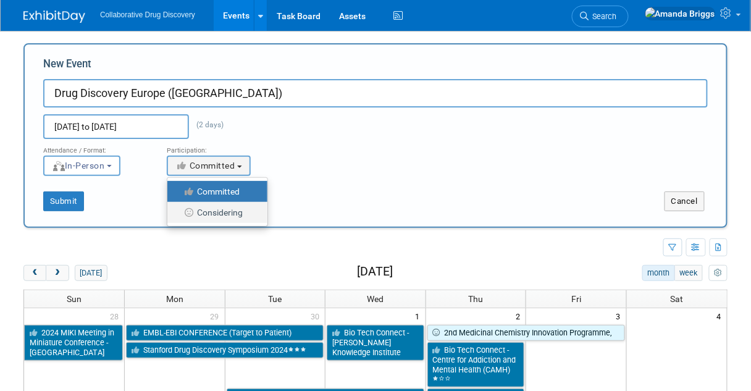
click at [217, 214] on label "Considering" at bounding box center [215, 213] width 82 height 16
click at [179, 214] on input "Considering" at bounding box center [175, 213] width 8 height 8
select select "2"
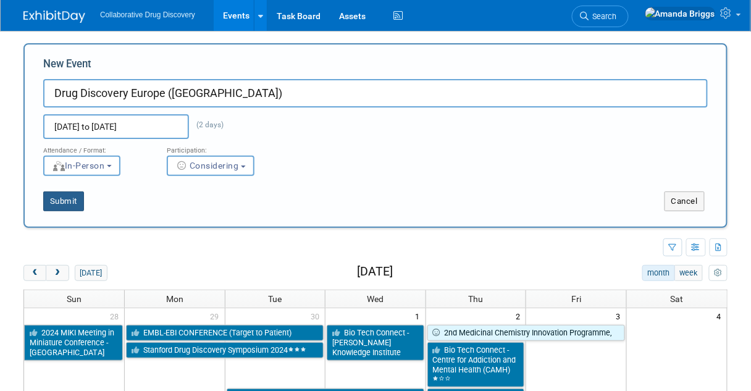
click at [71, 203] on button "Submit" at bounding box center [63, 202] width 41 height 20
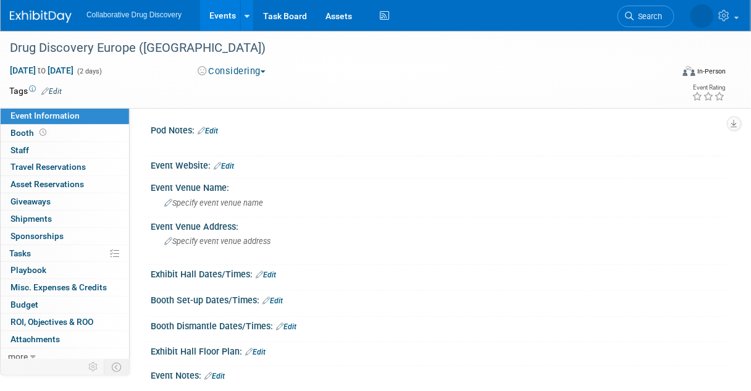
click at [57, 90] on link "Edit" at bounding box center [51, 91] width 20 height 9
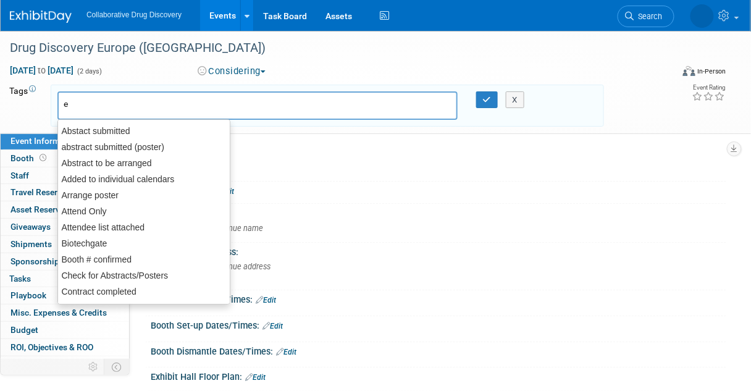
type input "eu"
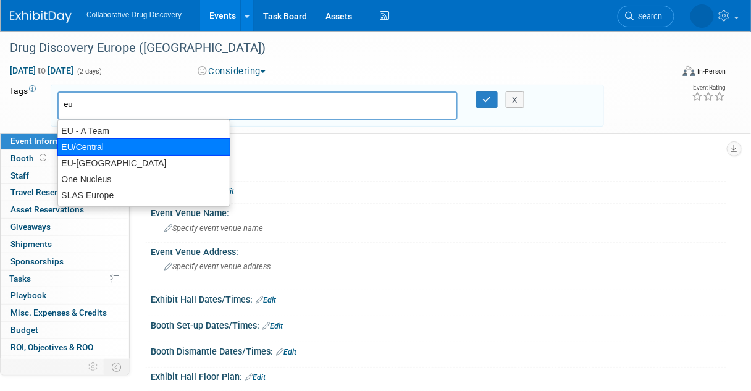
click at [90, 148] on div "EU/Central" at bounding box center [143, 146] width 173 height 17
type input "EU/Central"
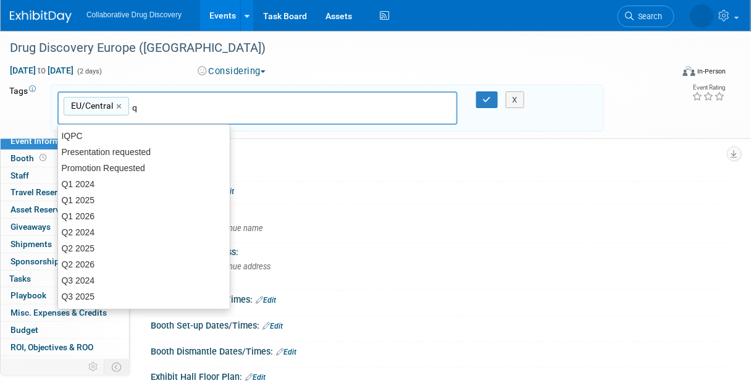
type input "q2"
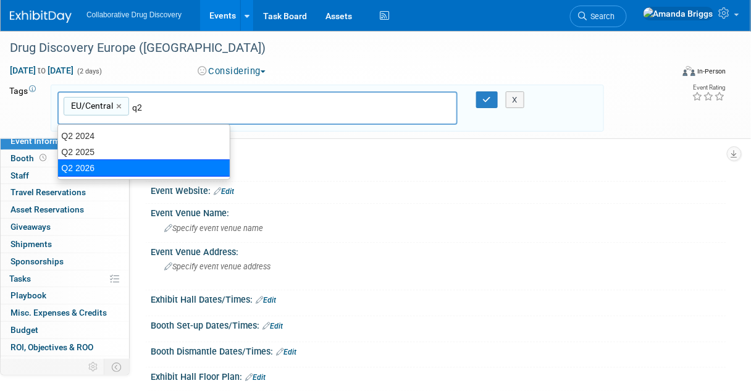
click at [78, 163] on div "Q2 2026" at bounding box center [143, 167] width 173 height 17
type input "EU/Central, Q2 2026"
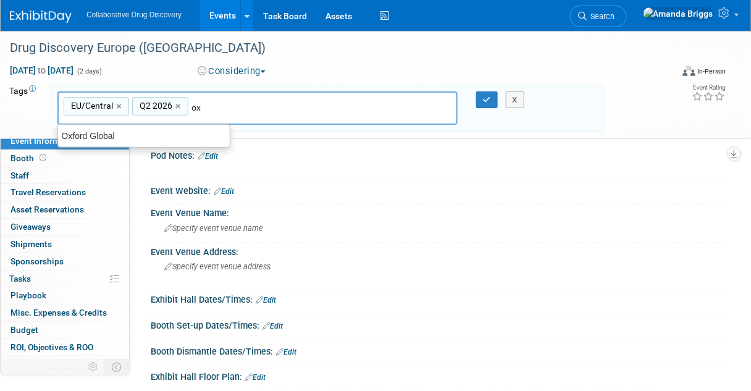
type input "oxf"
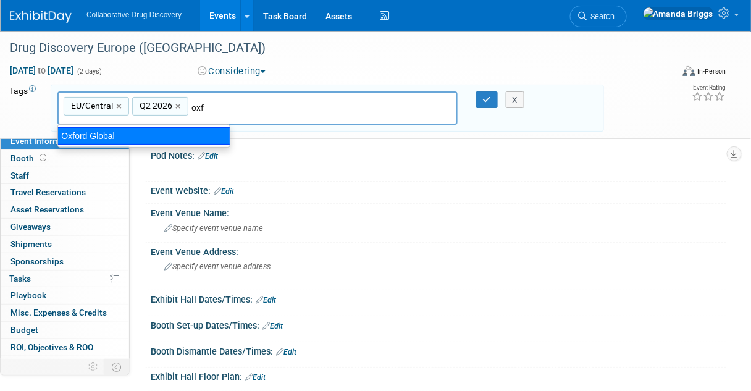
click at [143, 131] on div "Oxford Global" at bounding box center [143, 135] width 173 height 17
type input "EU/Central, Q2 2026, [GEOGRAPHIC_DATA] Global"
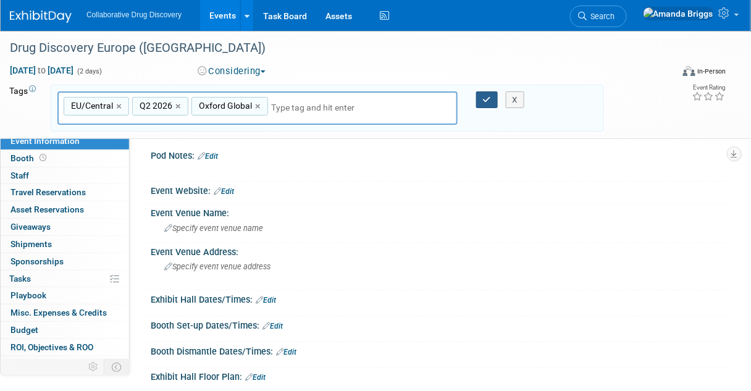
click at [480, 101] on button "button" at bounding box center [487, 99] width 22 height 17
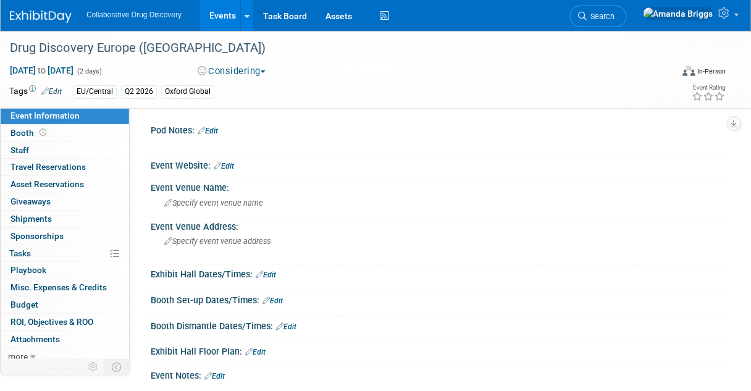
click at [229, 166] on link "Edit" at bounding box center [224, 166] width 20 height 9
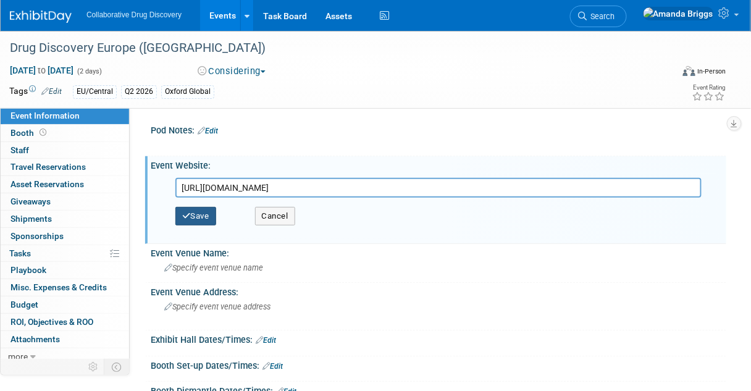
type input "[URL][DOMAIN_NAME]"
click at [202, 211] on button "Save" at bounding box center [195, 216] width 41 height 19
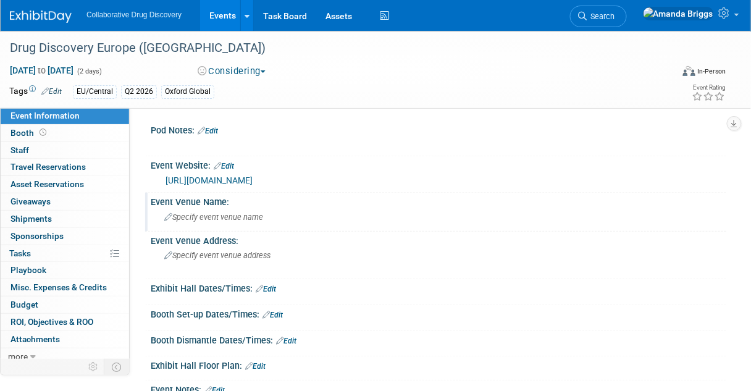
click at [205, 217] on span "Specify event venue name" at bounding box center [213, 217] width 99 height 9
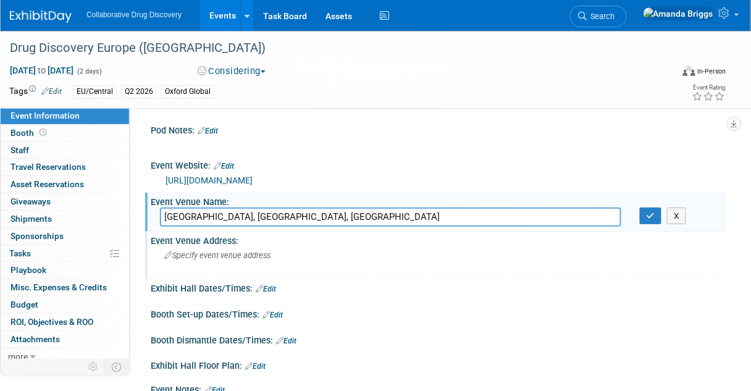
type input "[GEOGRAPHIC_DATA], [GEOGRAPHIC_DATA], [GEOGRAPHIC_DATA]"
click at [205, 258] on span "Specify event venue address" at bounding box center [217, 255] width 106 height 9
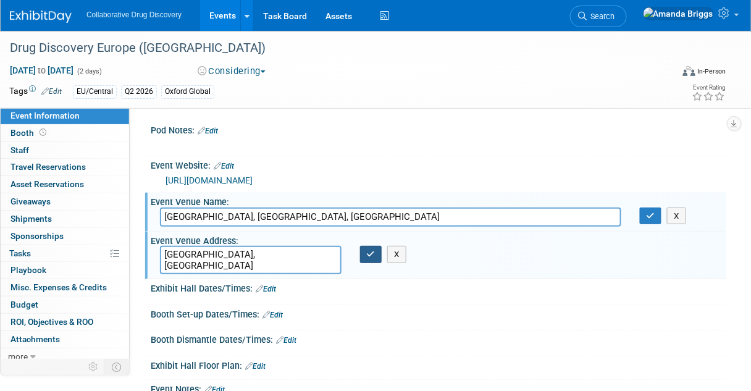
type textarea "[GEOGRAPHIC_DATA], [GEOGRAPHIC_DATA]"
click at [370, 249] on button "button" at bounding box center [371, 254] width 22 height 17
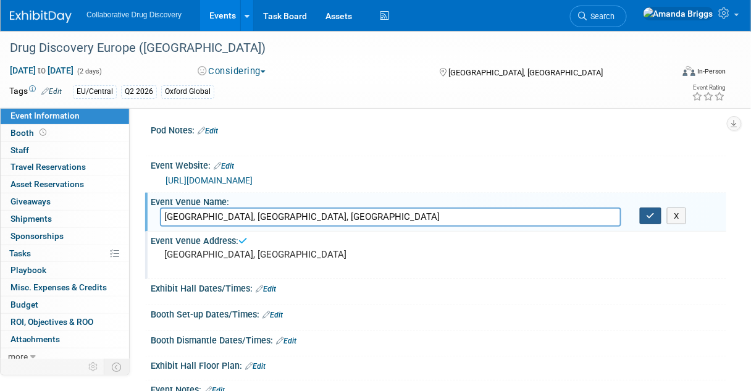
click at [650, 217] on icon "button" at bounding box center [651, 216] width 9 height 8
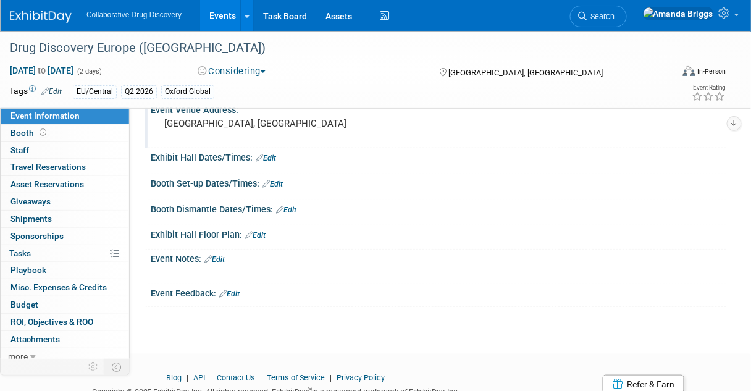
scroll to position [148, 0]
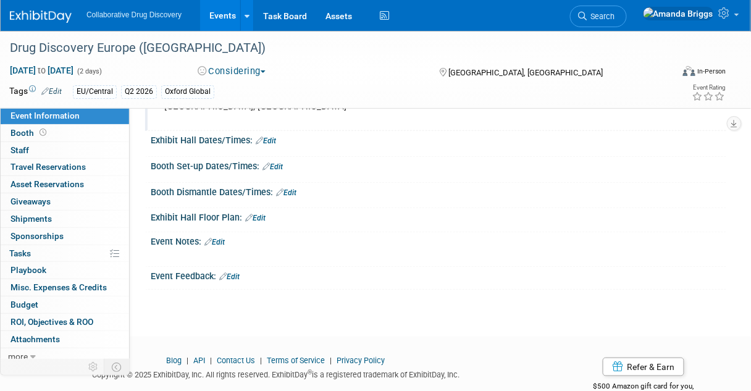
click at [225, 243] on link "Edit" at bounding box center [215, 242] width 20 height 9
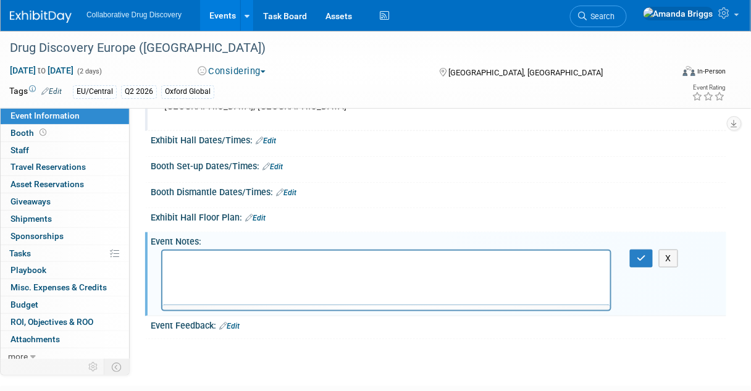
scroll to position [0, 0]
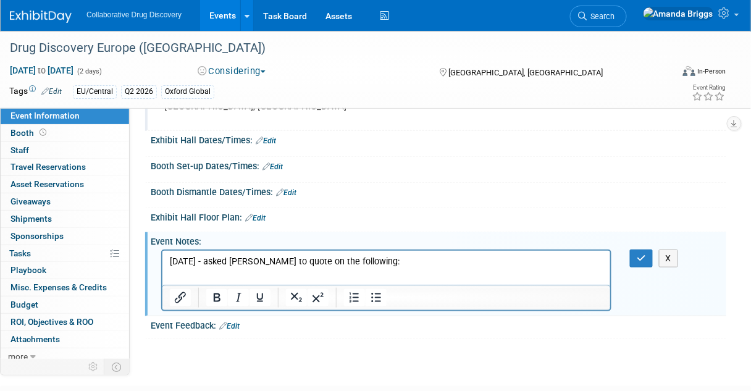
click at [175, 277] on p "Rich Text Area. Press ALT-0 for help." at bounding box center [386, 274] width 434 height 12
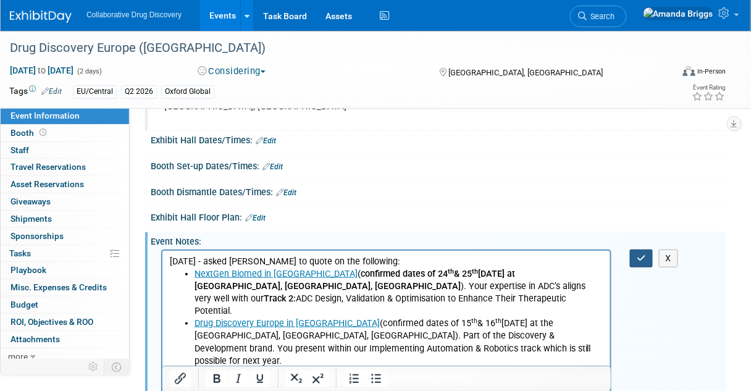
click at [636, 257] on button "button" at bounding box center [641, 259] width 23 height 18
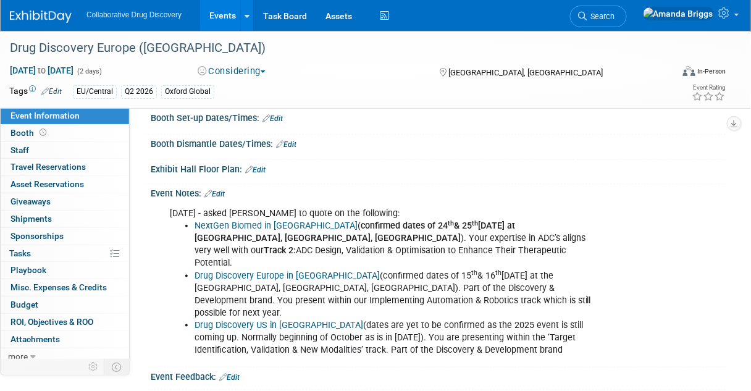
scroll to position [198, 0]
